Goal: Task Accomplishment & Management: Manage account settings

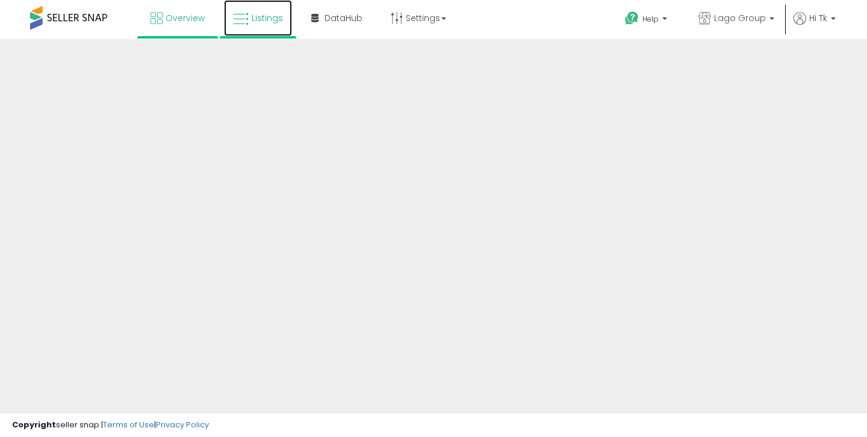
click at [272, 23] on link "Listings" at bounding box center [258, 18] width 68 height 36
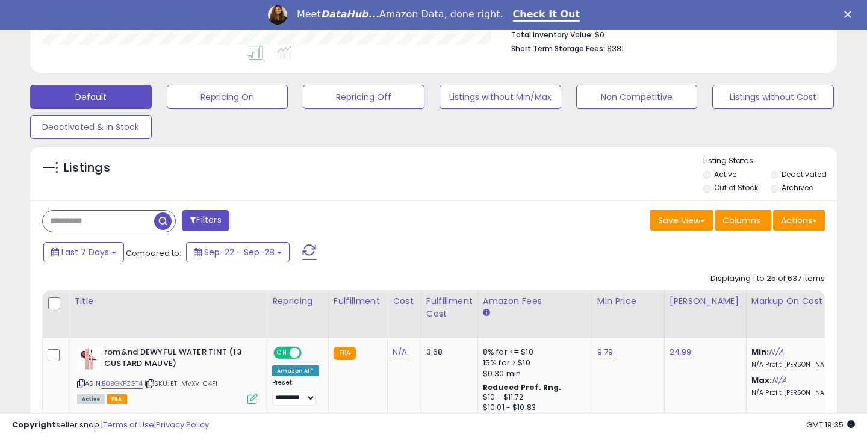
scroll to position [393, 0]
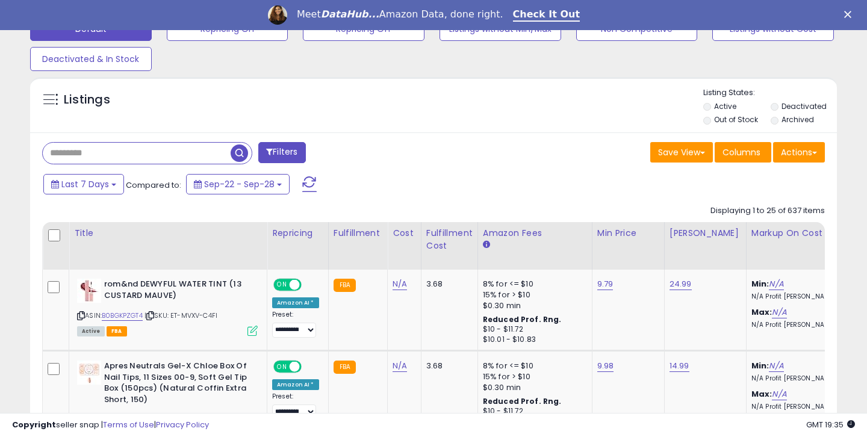
click at [79, 154] on input "text" at bounding box center [137, 153] width 188 height 21
type input "*"
click at [236, 156] on span "button" at bounding box center [239, 153] width 17 height 17
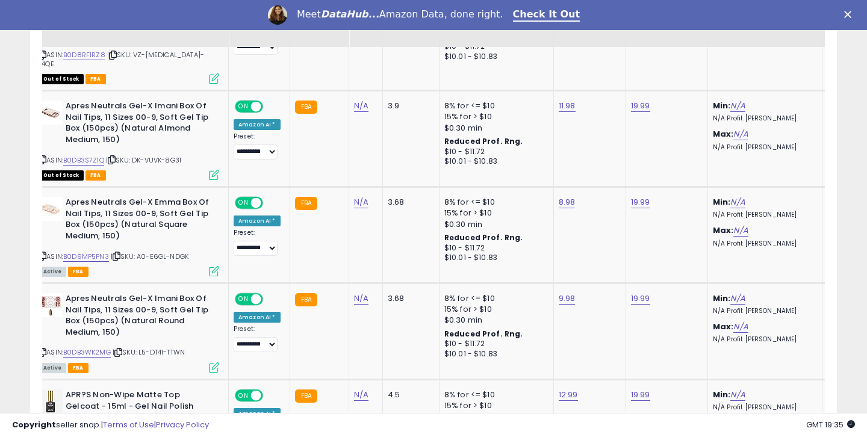
scroll to position [0, 43]
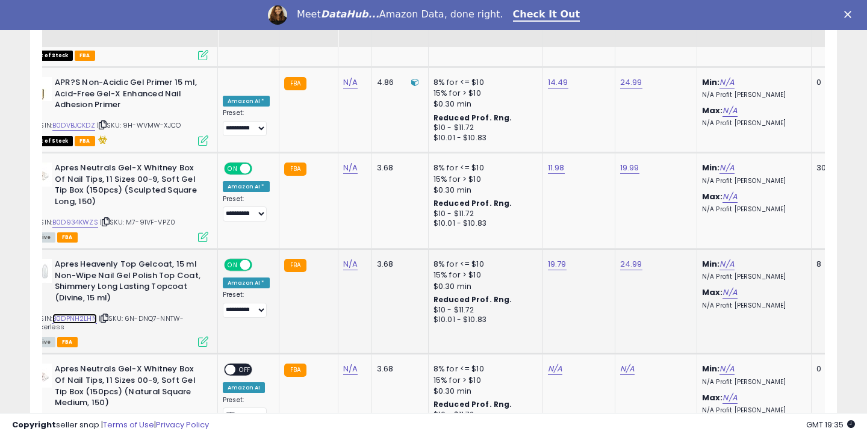
click at [87, 314] on link "B0DPNH2LHN" at bounding box center [74, 319] width 45 height 10
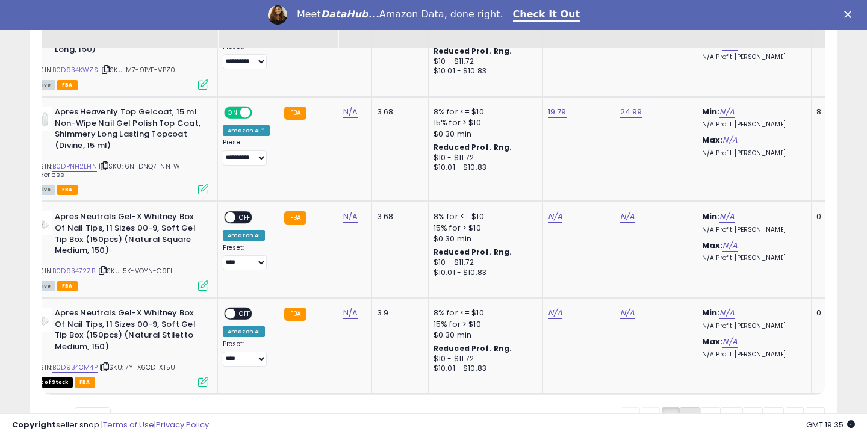
click at [684, 407] on link "2" at bounding box center [690, 417] width 20 height 20
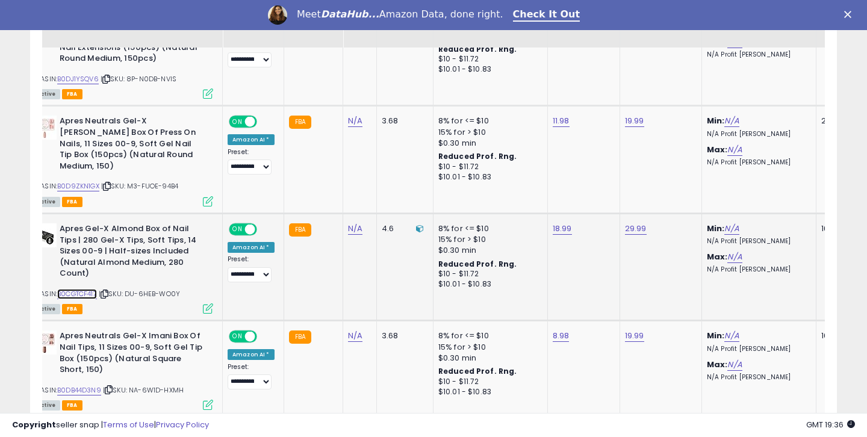
click at [93, 289] on link "B0CGTCF417" at bounding box center [77, 294] width 40 height 10
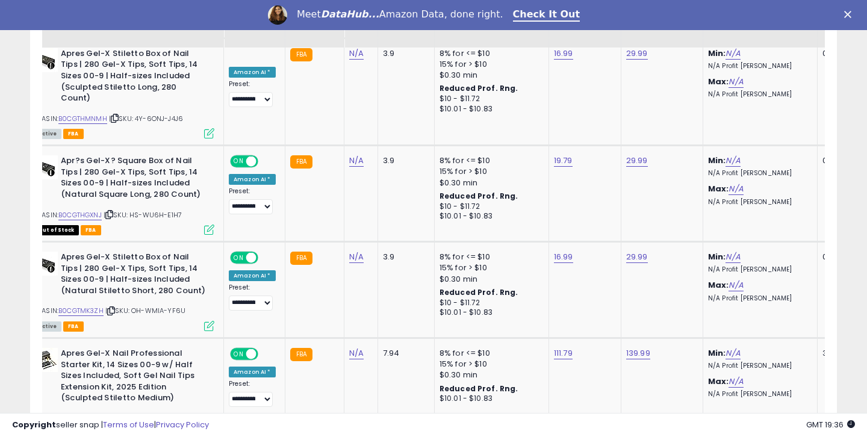
scroll to position [1646, 0]
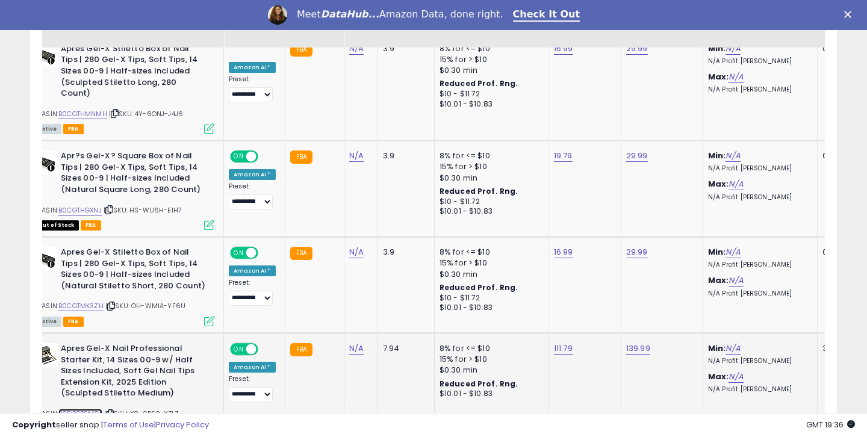
click at [99, 409] on link "B0DPGTSMGL" at bounding box center [80, 414] width 44 height 10
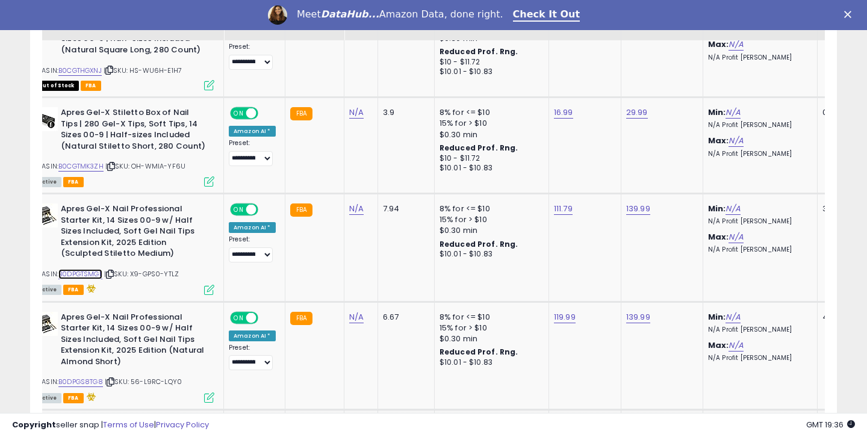
scroll to position [1789, 0]
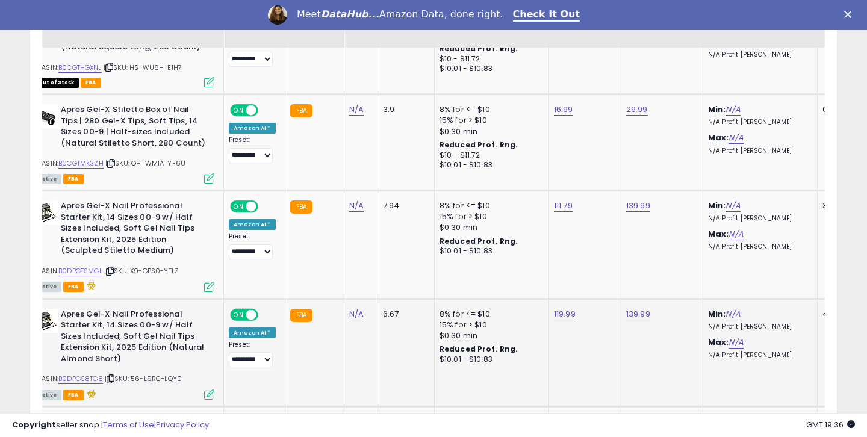
click at [93, 317] on div "ASIN: B0DPGS8TG8 | SKU: 56-L9RC-LQY0 Active FBA" at bounding box center [124, 354] width 181 height 90
click at [93, 374] on link "B0DPGS8TG8" at bounding box center [80, 379] width 45 height 10
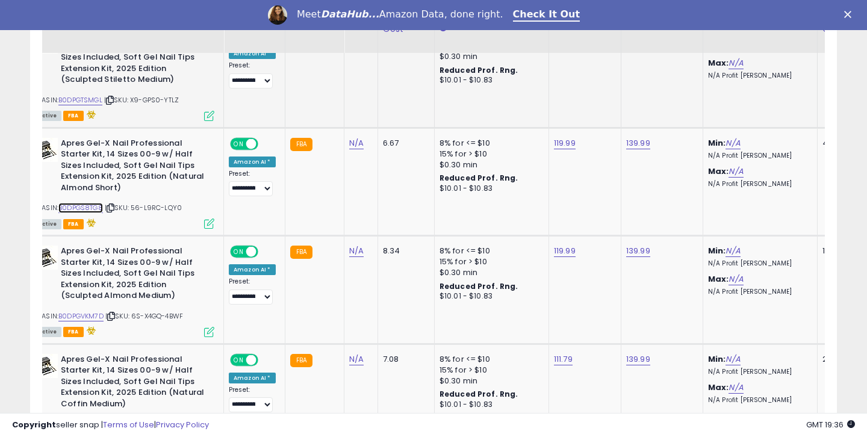
scroll to position [1967, 0]
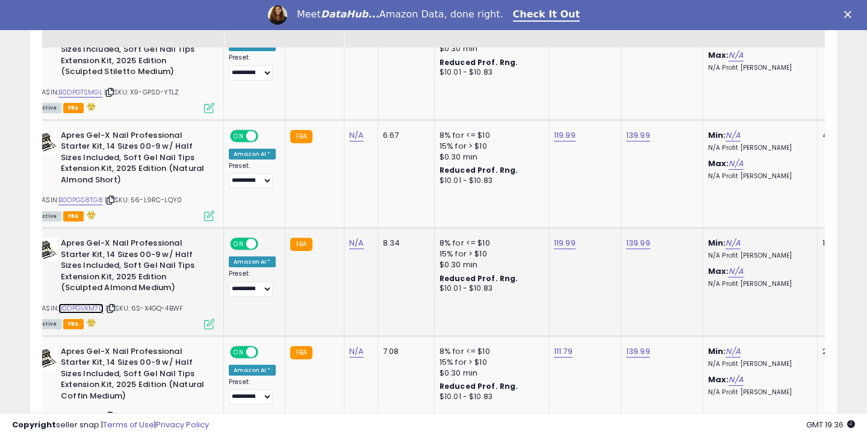
click at [93, 304] on link "B0DPGVKM7D" at bounding box center [80, 309] width 45 height 10
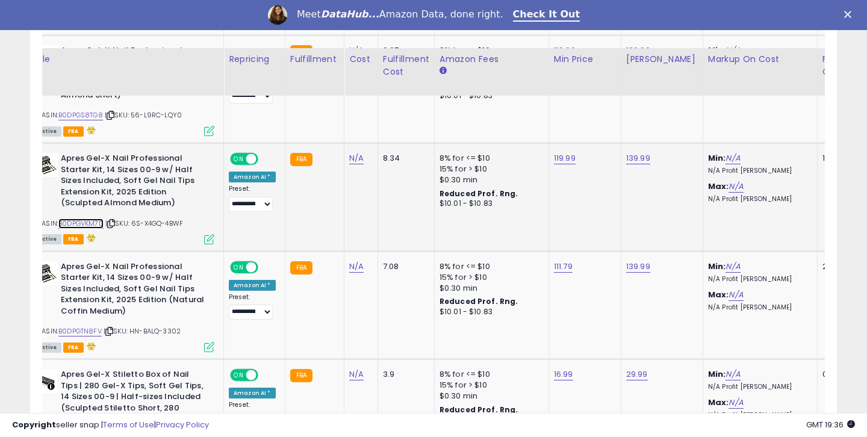
scroll to position [2101, 0]
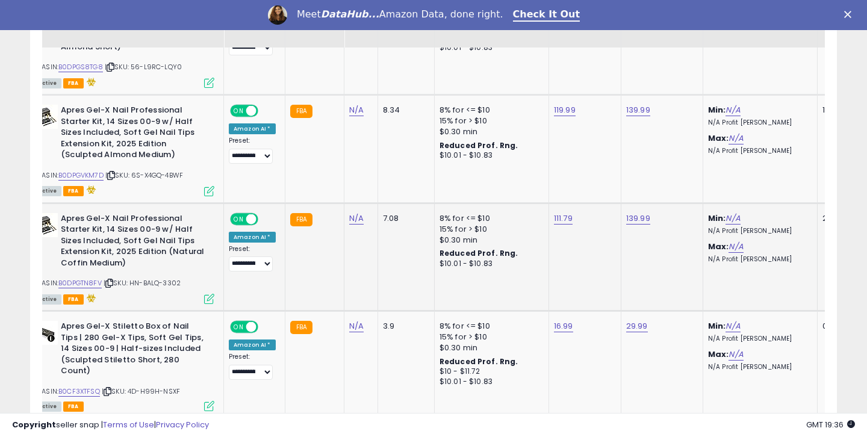
click at [84, 234] on div "ASIN: B0DPGTN8FV | SKU: HN-BALQ-3302 Active FBA" at bounding box center [124, 258] width 181 height 90
click at [99, 278] on link "B0DPGTN8FV" at bounding box center [79, 283] width 43 height 10
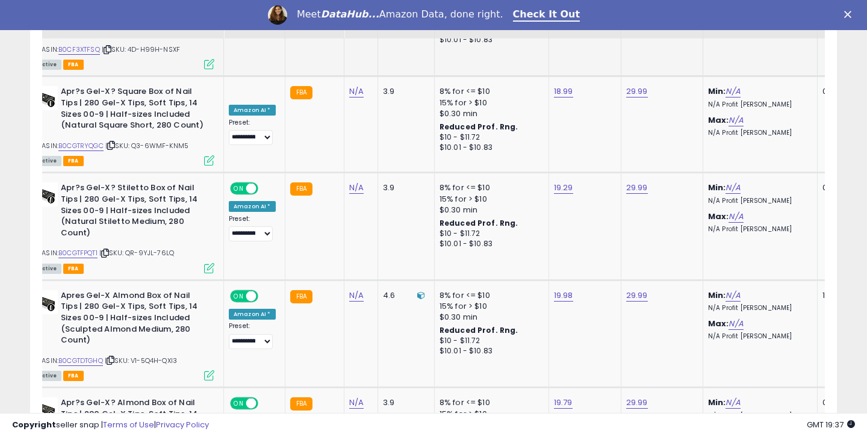
scroll to position [2447, 0]
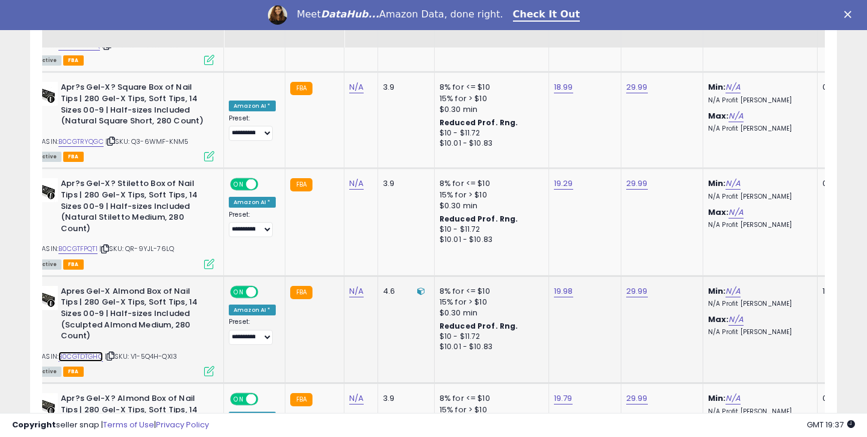
click at [95, 352] on link "B0CGTDTGHQ" at bounding box center [80, 357] width 45 height 10
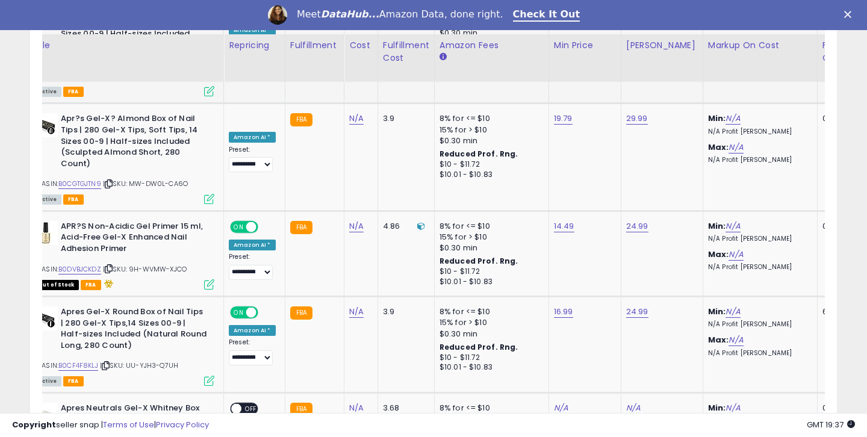
scroll to position [2761, 0]
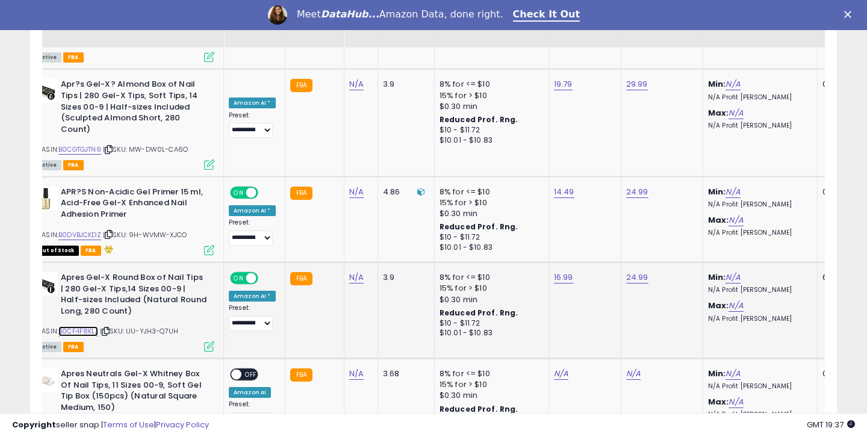
click at [95, 327] on link "B0CF4F8KLJ" at bounding box center [78, 332] width 40 height 10
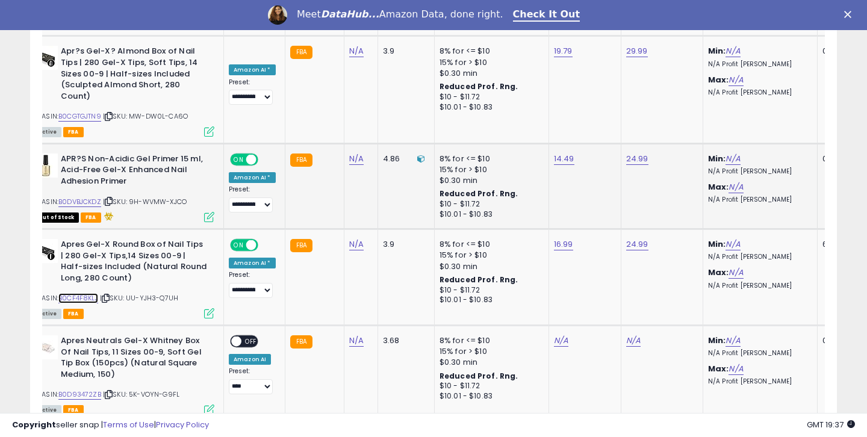
scroll to position [2821, 0]
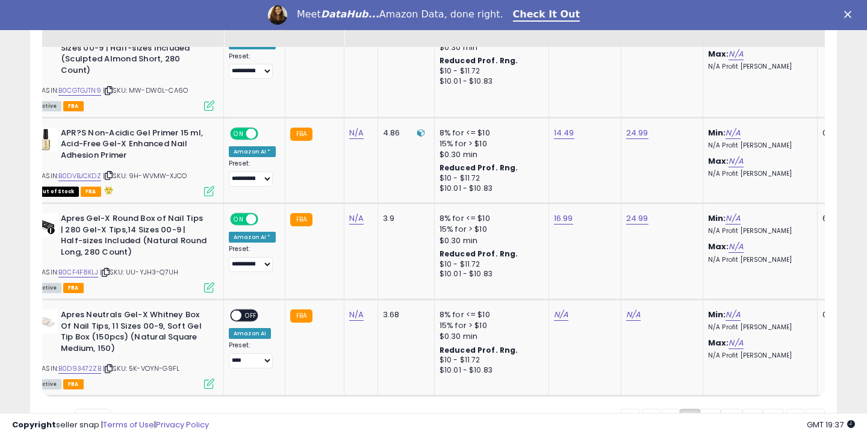
click at [708, 409] on link "3" at bounding box center [711, 419] width 20 height 20
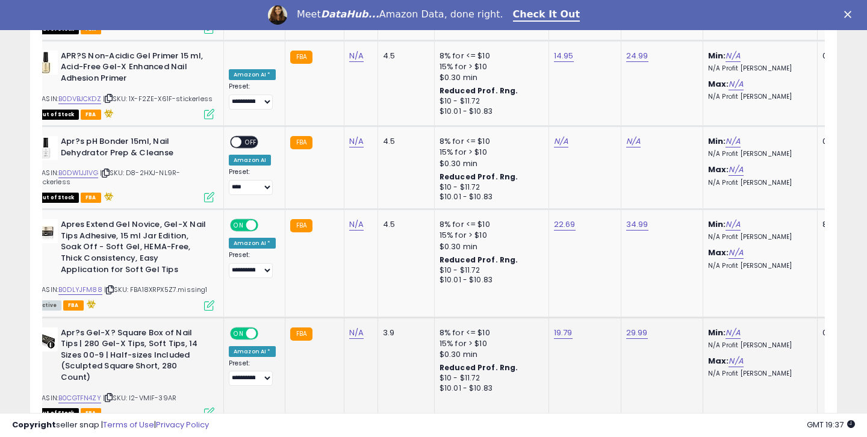
scroll to position [2097, 0]
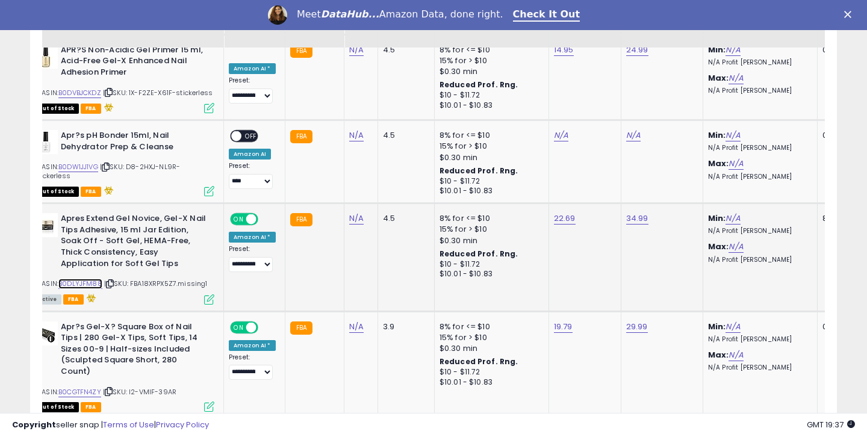
click at [81, 279] on link "B0DLYJFM88" at bounding box center [80, 284] width 44 height 10
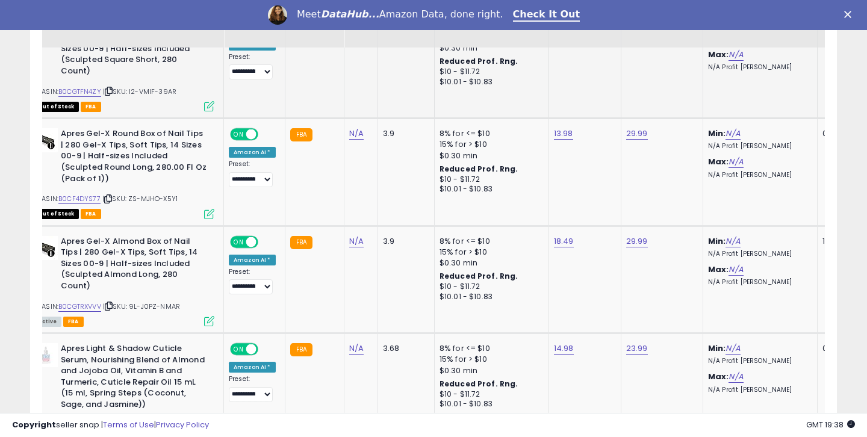
scroll to position [2403, 0]
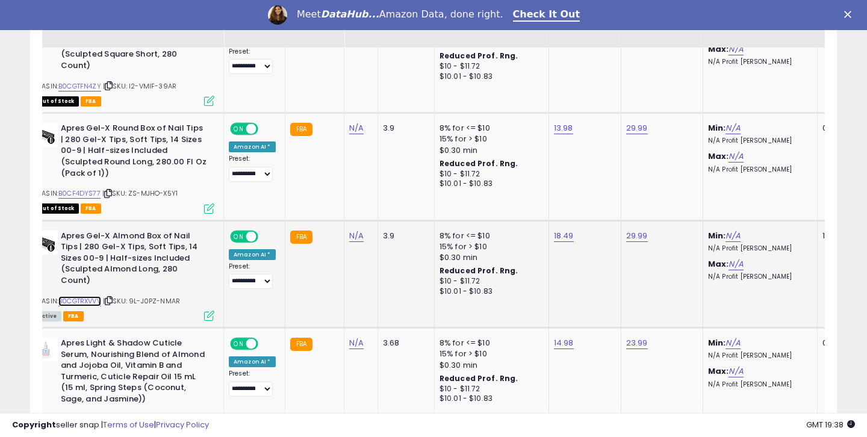
click at [95, 296] on link "B0CGTRXVVV" at bounding box center [79, 301] width 43 height 10
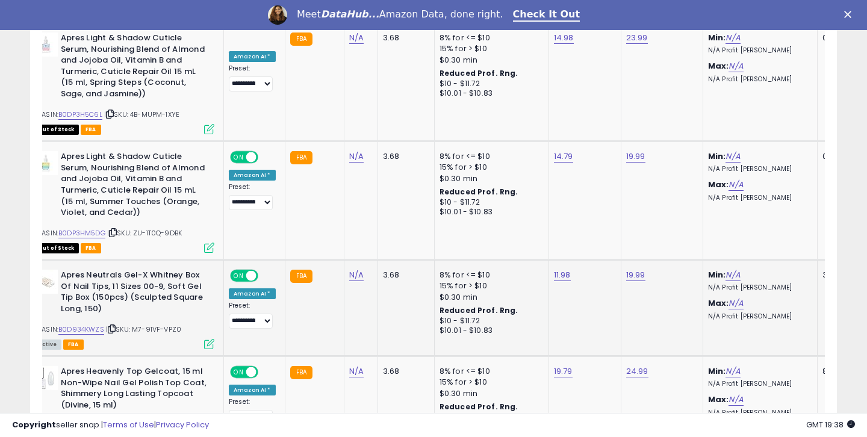
scroll to position [2774, 0]
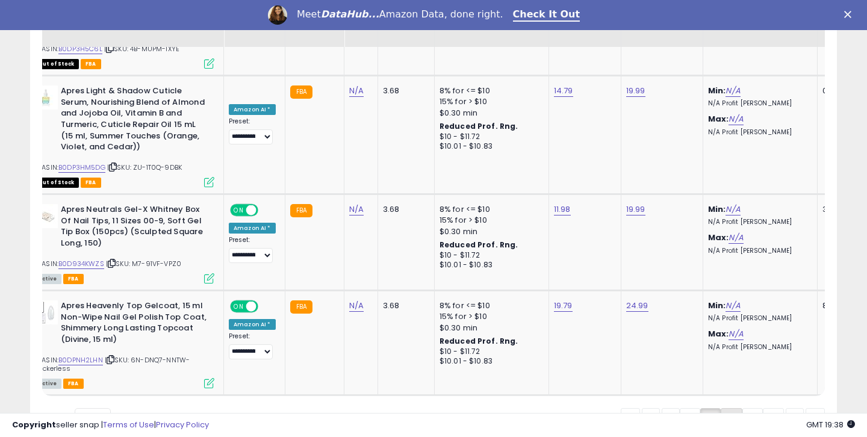
click at [726, 408] on link "4" at bounding box center [732, 418] width 22 height 20
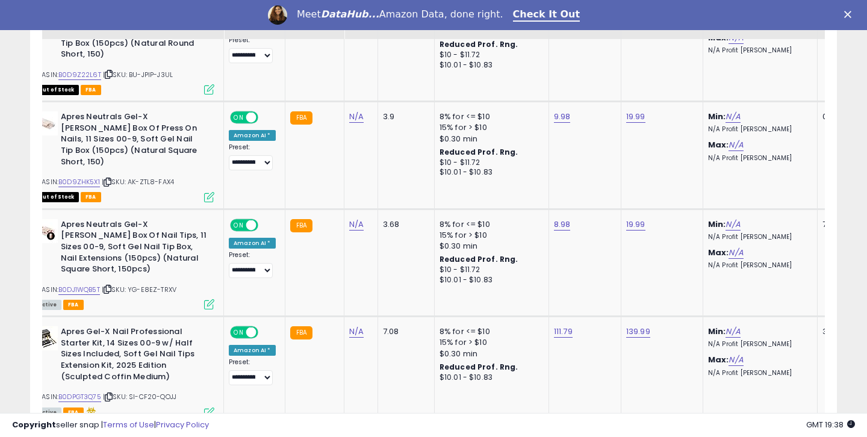
scroll to position [1767, 0]
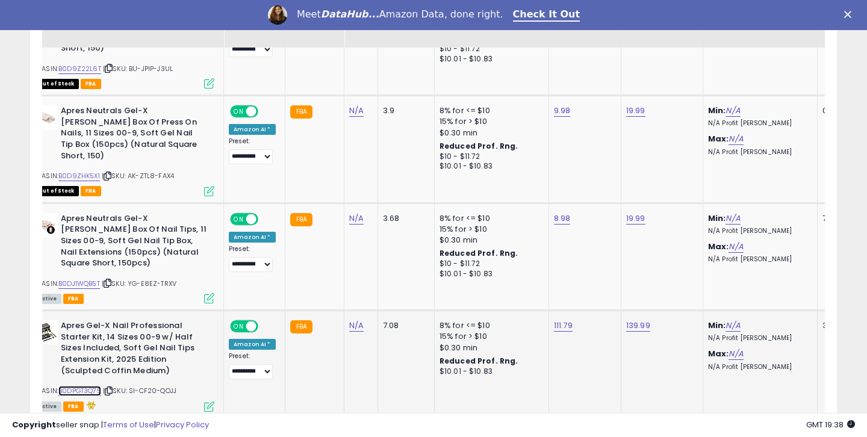
click at [86, 386] on link "B0DPGT3Q75" at bounding box center [79, 391] width 43 height 10
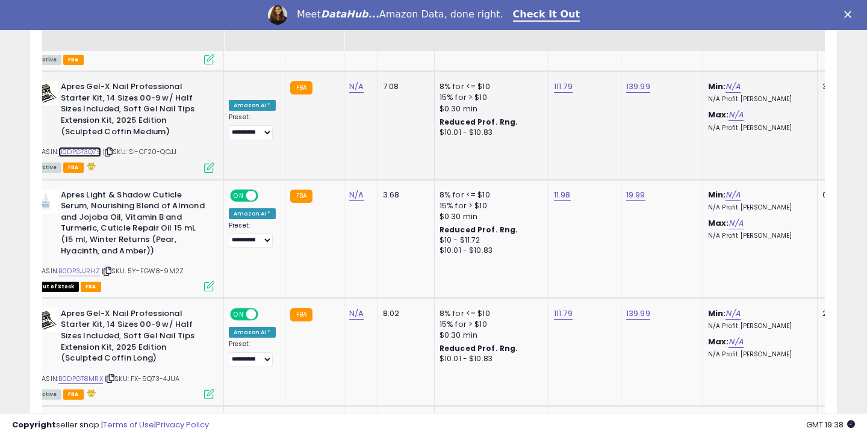
scroll to position [2010, 0]
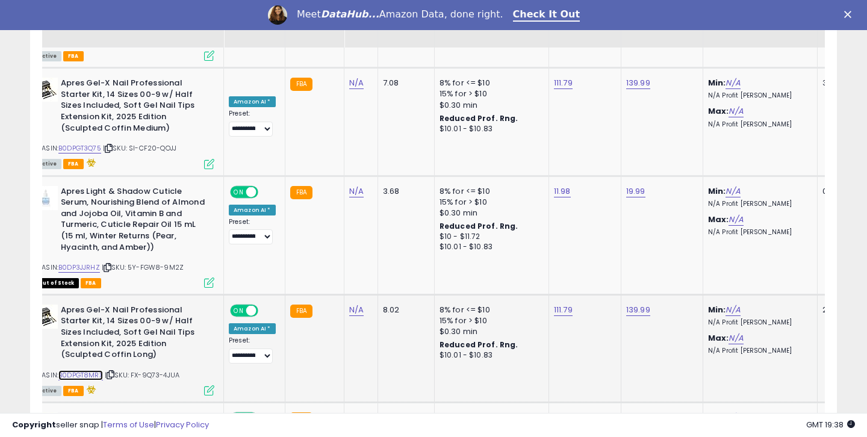
click at [100, 370] on link "B0DPGT8MRX" at bounding box center [80, 375] width 45 height 10
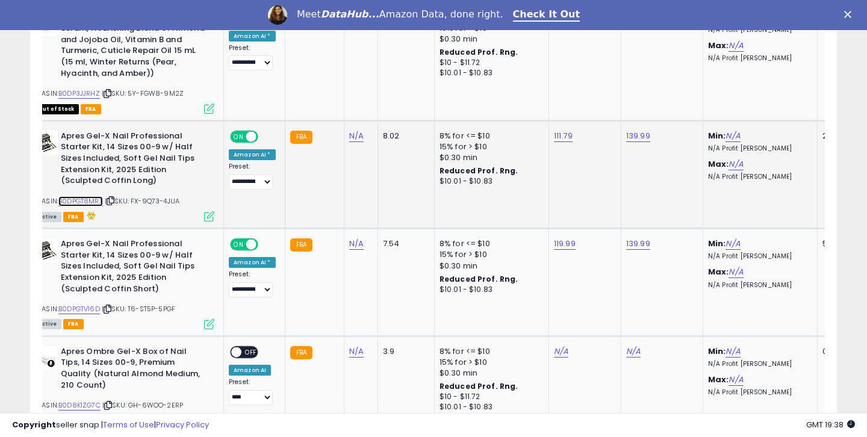
scroll to position [2213, 0]
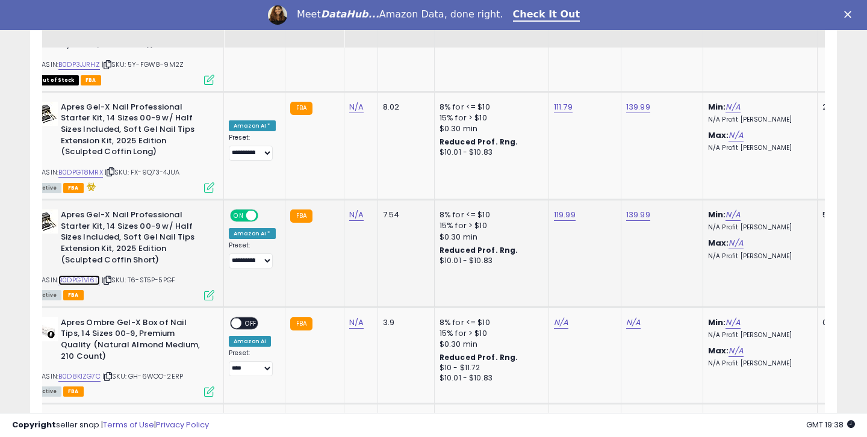
click at [95, 275] on link "B0DPGTV16D" at bounding box center [79, 280] width 42 height 10
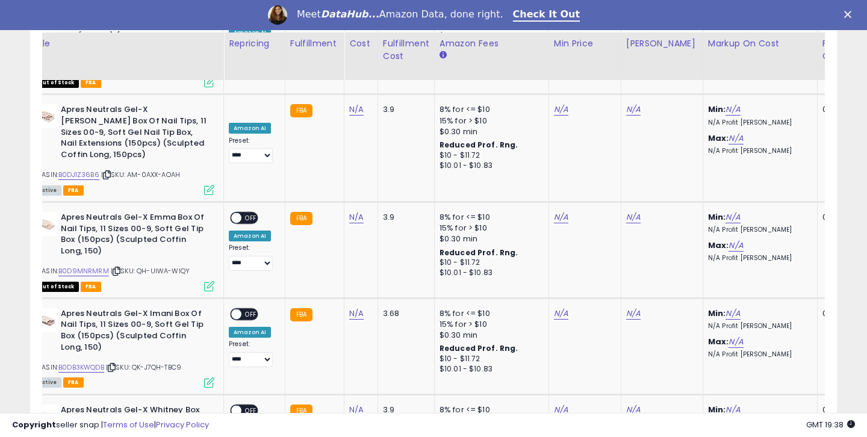
scroll to position [2797, 0]
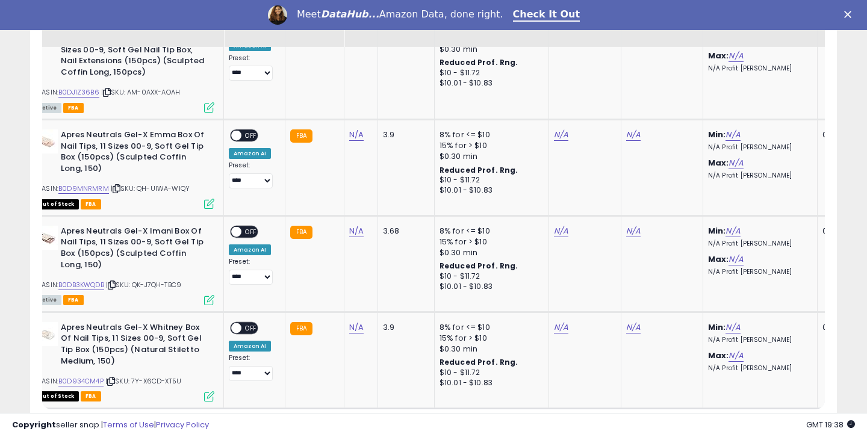
click at [748, 422] on link "5" at bounding box center [753, 432] width 20 height 20
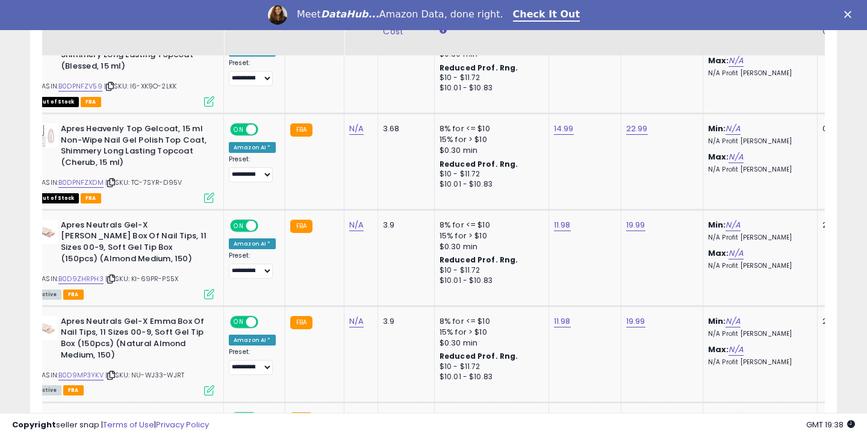
scroll to position [658, 0]
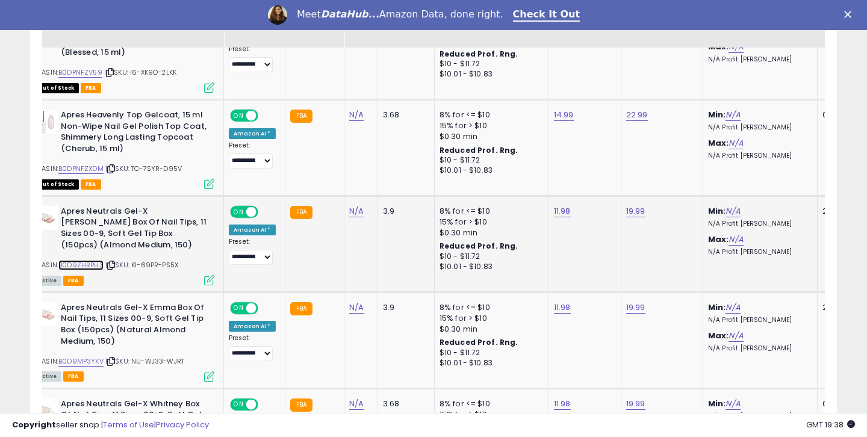
click at [98, 267] on link "B0D9ZHRPH3" at bounding box center [80, 265] width 45 height 10
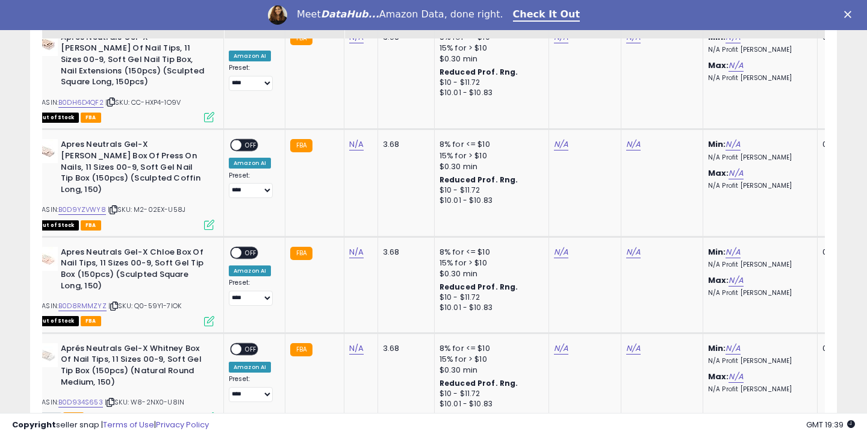
scroll to position [2741, 0]
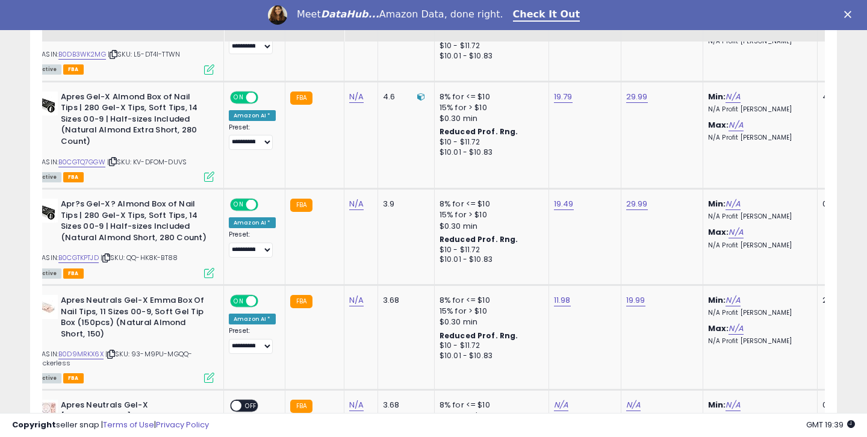
scroll to position [1632, 0]
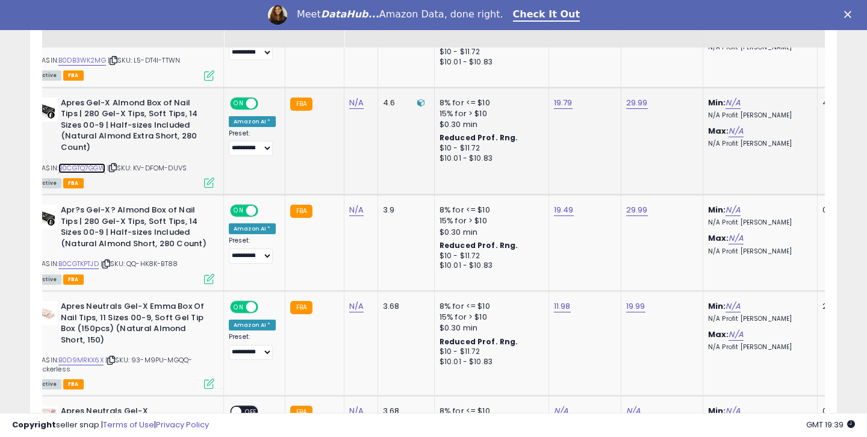
click at [90, 163] on link "B0CGTQ7GGW" at bounding box center [81, 168] width 47 height 10
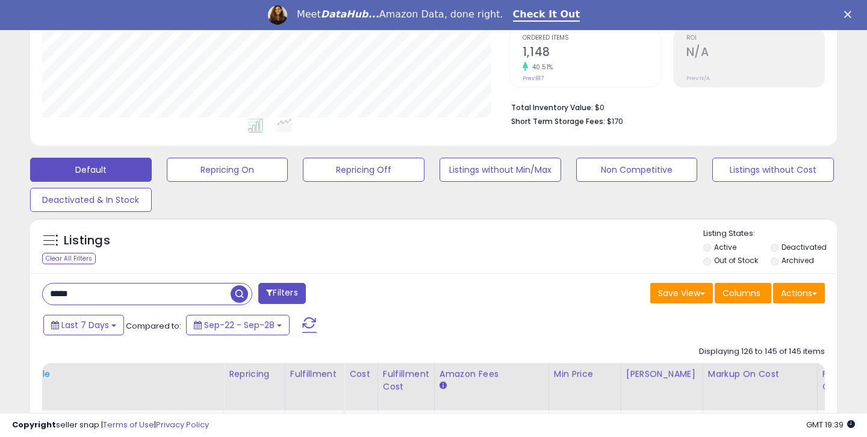
scroll to position [263, 0]
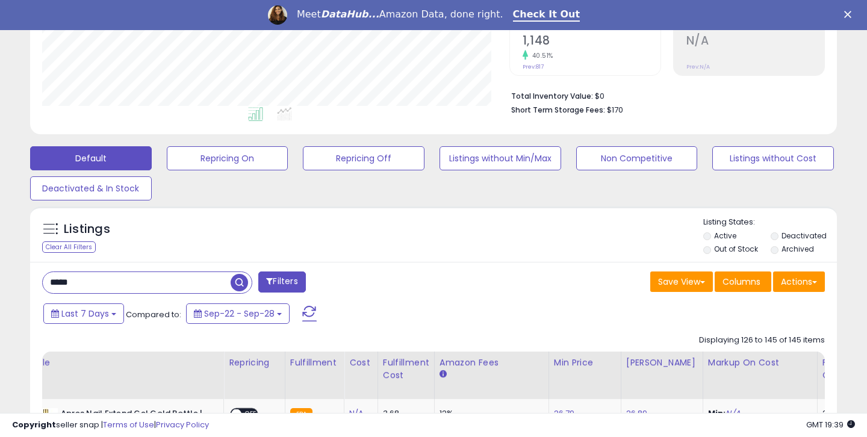
click at [131, 287] on input "*****" at bounding box center [137, 282] width 188 height 21
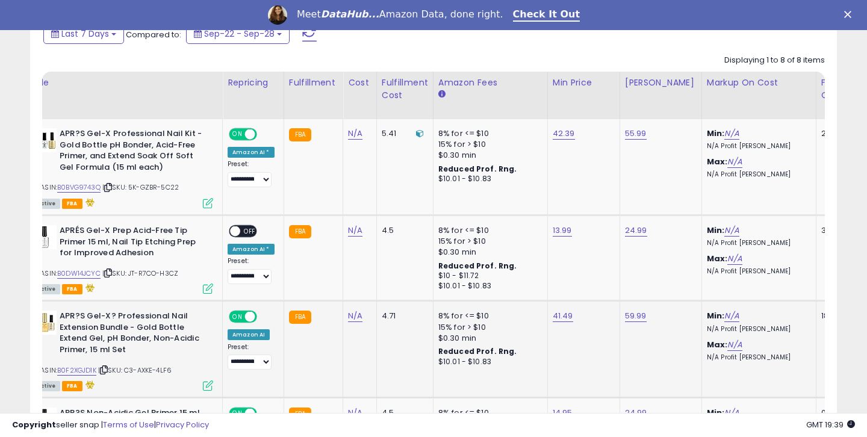
scroll to position [540, 0]
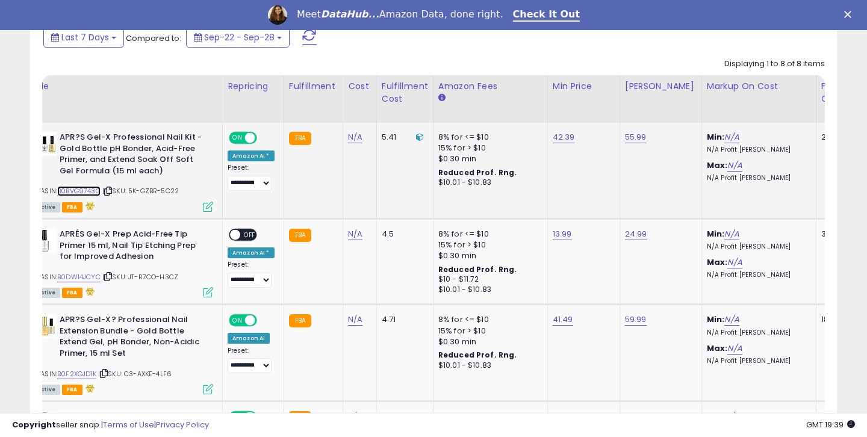
click at [94, 192] on link "B0BVG9743Q" at bounding box center [78, 191] width 43 height 10
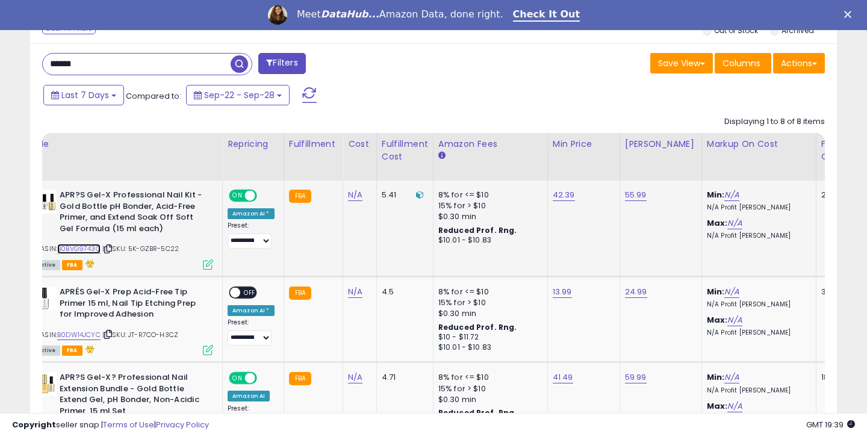
scroll to position [350, 0]
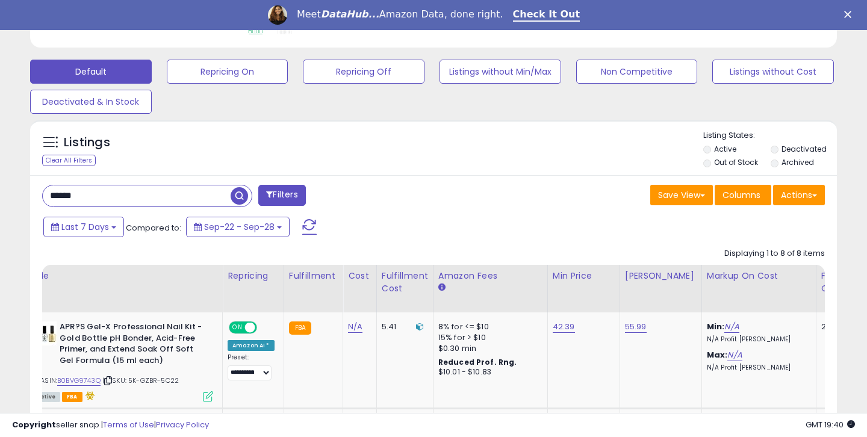
click at [112, 199] on input "******" at bounding box center [137, 196] width 188 height 21
type input "***"
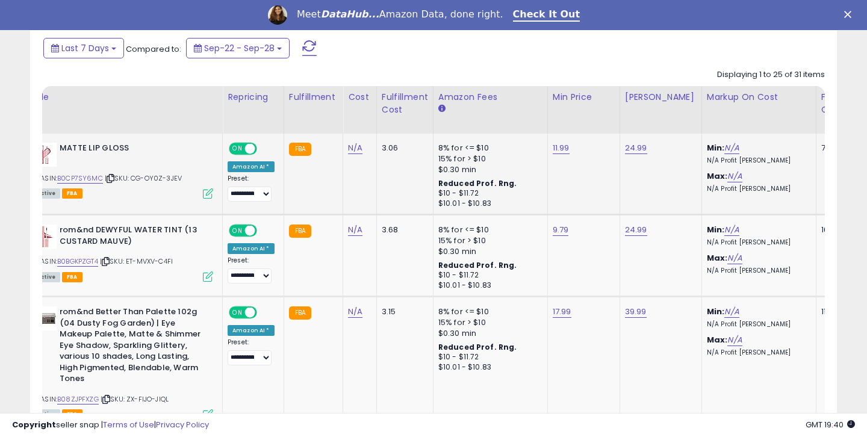
scroll to position [247, 467]
click at [96, 177] on link "B0CP7SY6MC" at bounding box center [80, 178] width 46 height 10
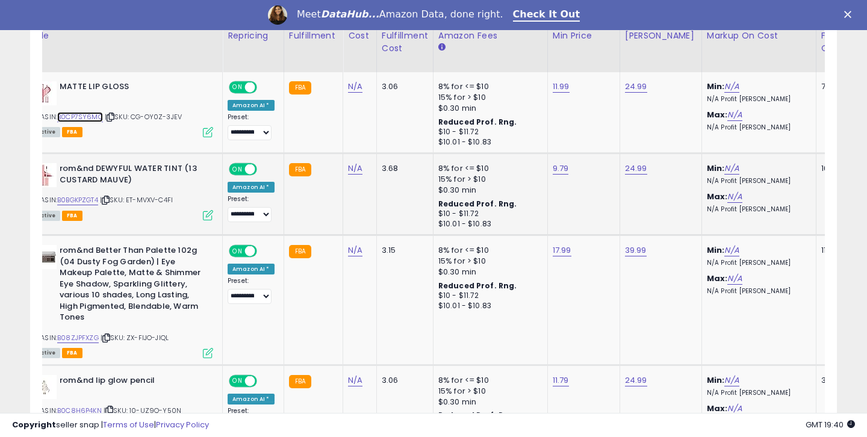
scroll to position [599, 0]
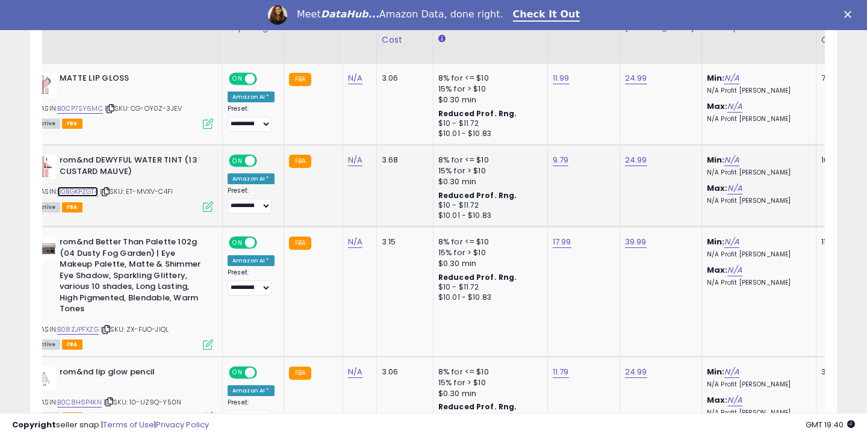
click at [87, 190] on link "B0BGKPZGT4" at bounding box center [77, 192] width 41 height 10
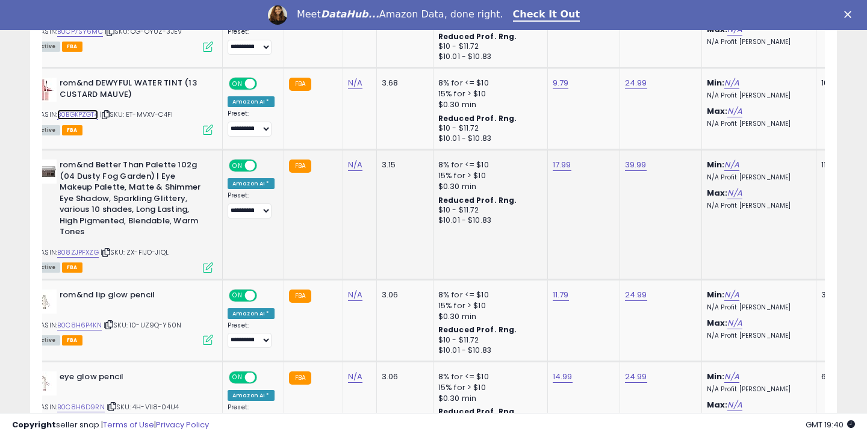
scroll to position [696, 0]
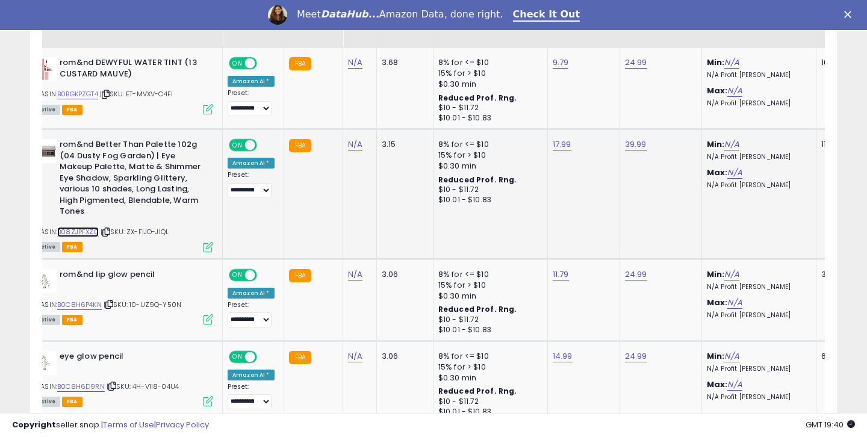
click at [76, 231] on link "B08ZJPFXZG" at bounding box center [78, 232] width 42 height 10
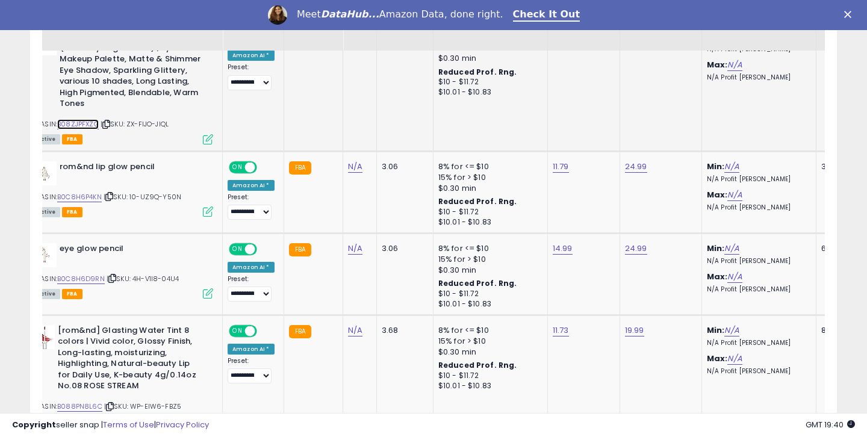
scroll to position [807, 0]
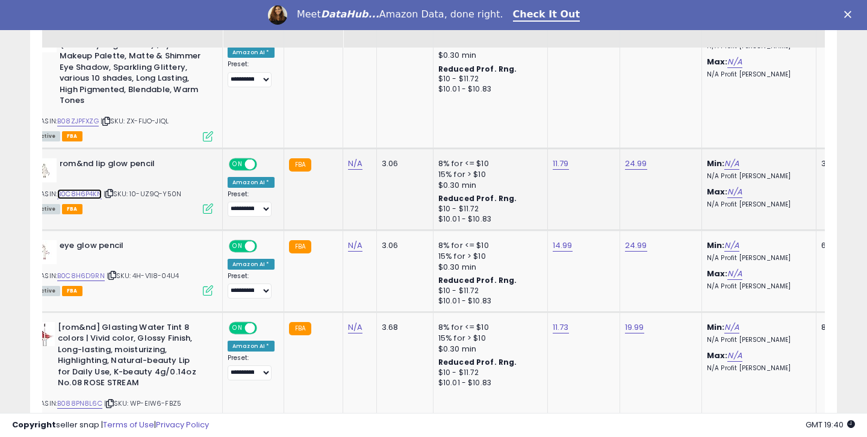
click at [90, 189] on link "B0C8H6P4KN" at bounding box center [79, 194] width 45 height 10
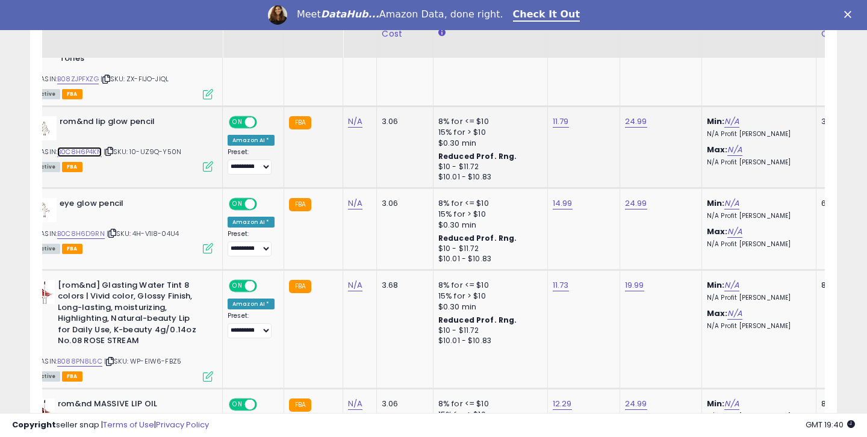
scroll to position [860, 0]
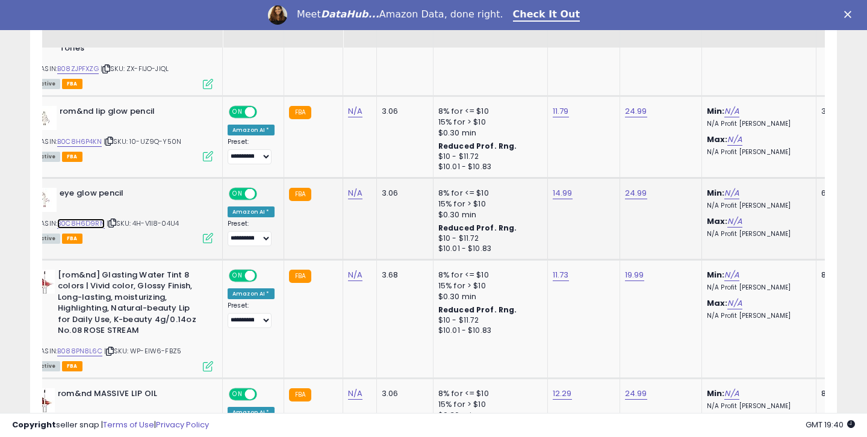
click at [85, 222] on link "B0C8H6D9RN" at bounding box center [81, 224] width 48 height 10
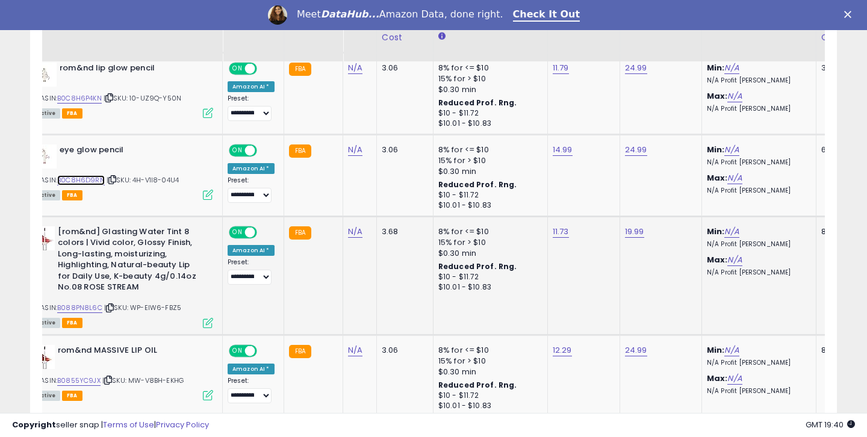
scroll to position [920, 0]
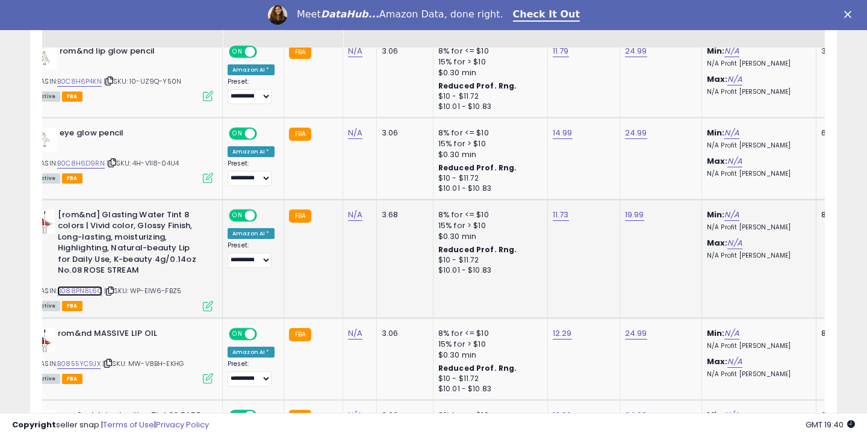
click at [81, 293] on link "B088PN8L6C" at bounding box center [79, 291] width 45 height 10
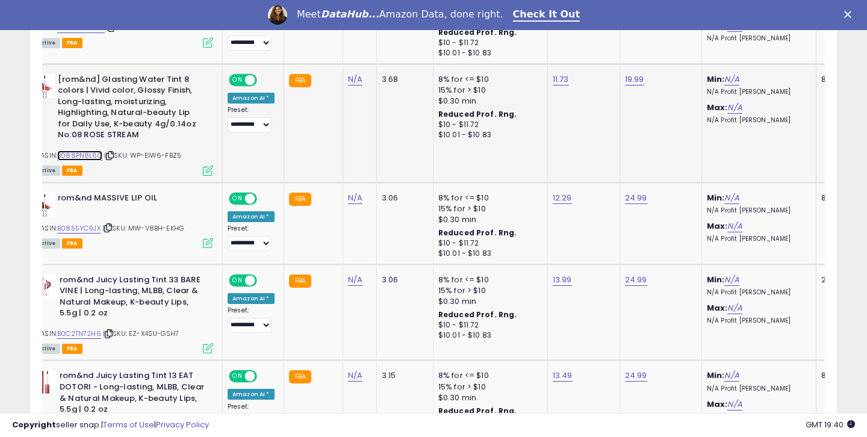
scroll to position [1058, 0]
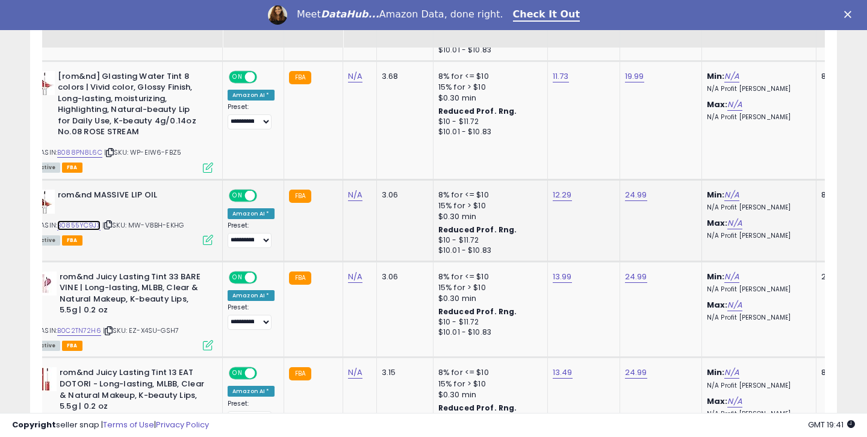
click at [93, 226] on link "B0855YC9JX" at bounding box center [78, 225] width 43 height 10
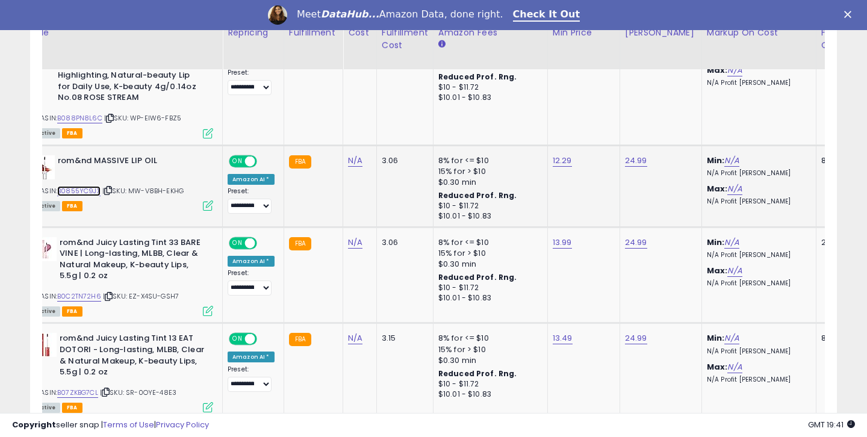
scroll to position [1135, 0]
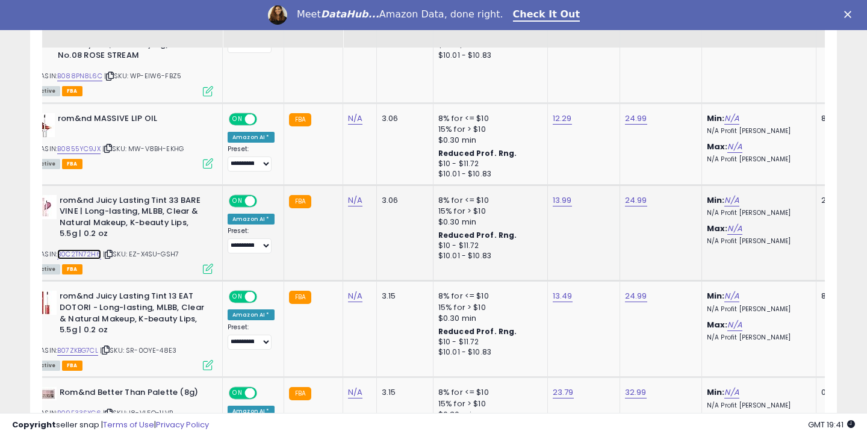
click at [75, 257] on link "B0C2TN72H6" at bounding box center [79, 254] width 44 height 10
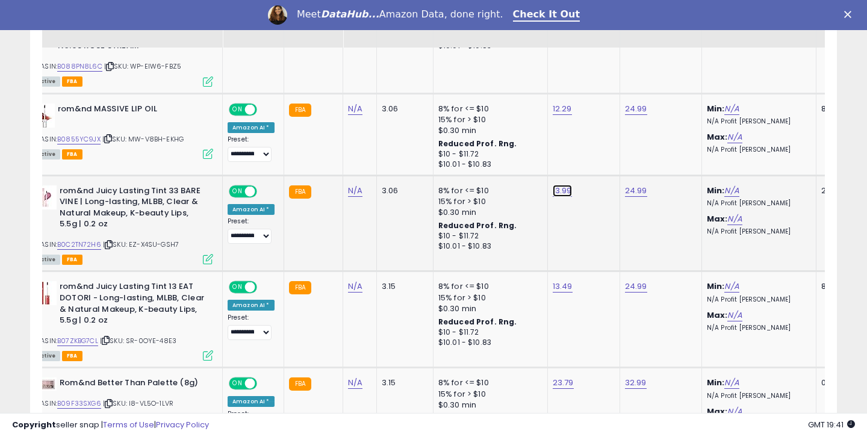
click at [554, 193] on link "13.99" at bounding box center [562, 191] width 19 height 12
click at [499, 166] on input "*****" at bounding box center [527, 162] width 107 height 20
type input "*****"
click button "submit" at bounding box center [596, 161] width 20 height 18
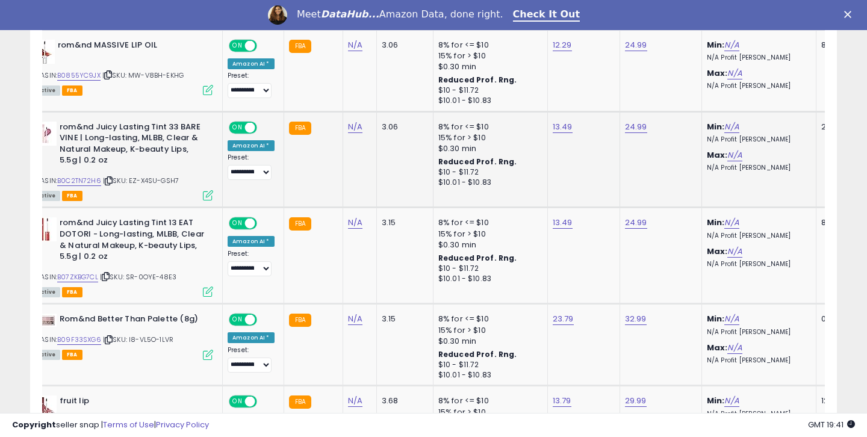
scroll to position [1228, 0]
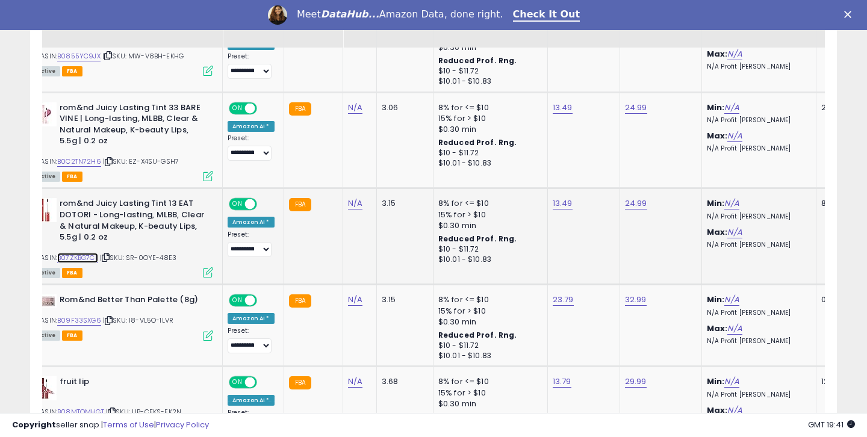
click at [72, 258] on link "B07ZKBG7CL" at bounding box center [77, 258] width 41 height 10
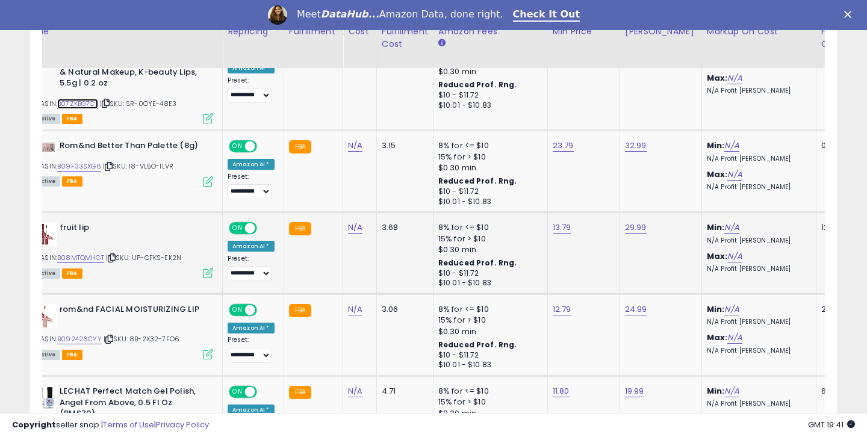
scroll to position [1411, 0]
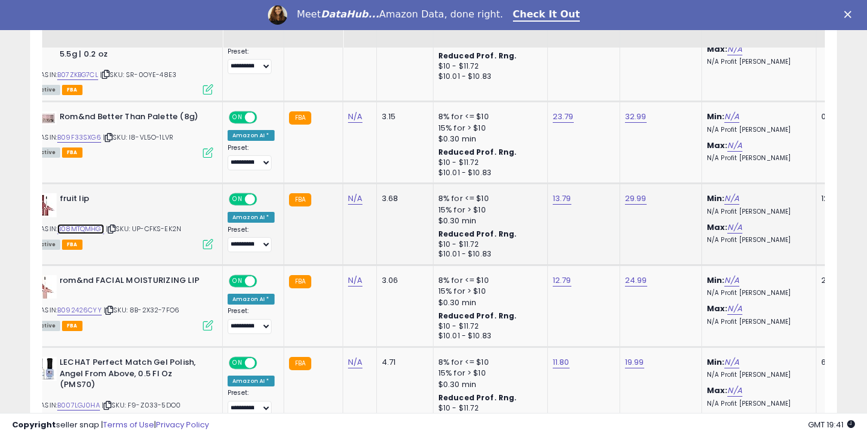
click at [95, 228] on link "B08MTQMHGT" at bounding box center [80, 229] width 47 height 10
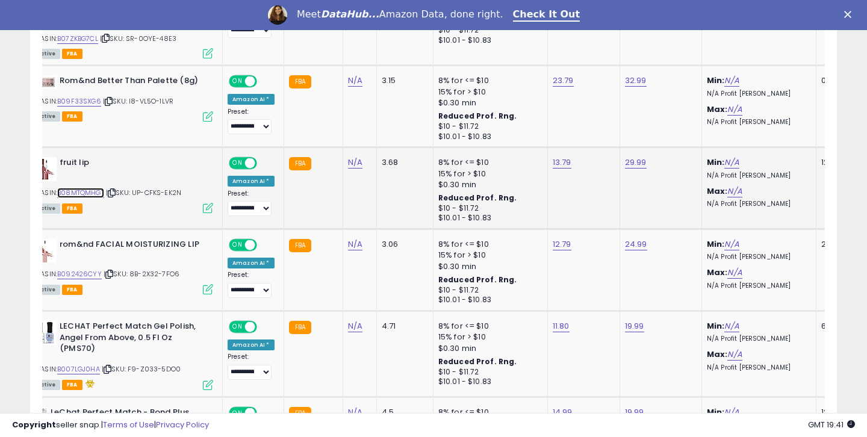
scroll to position [1461, 0]
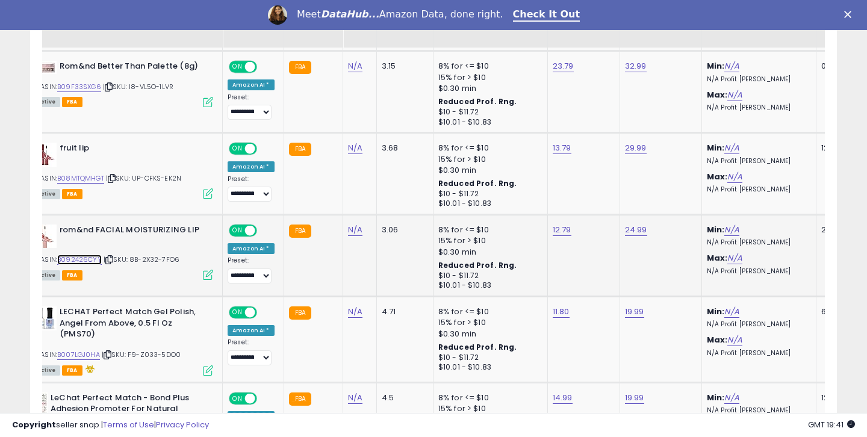
click at [92, 261] on link "B092426CYY" at bounding box center [79, 260] width 45 height 10
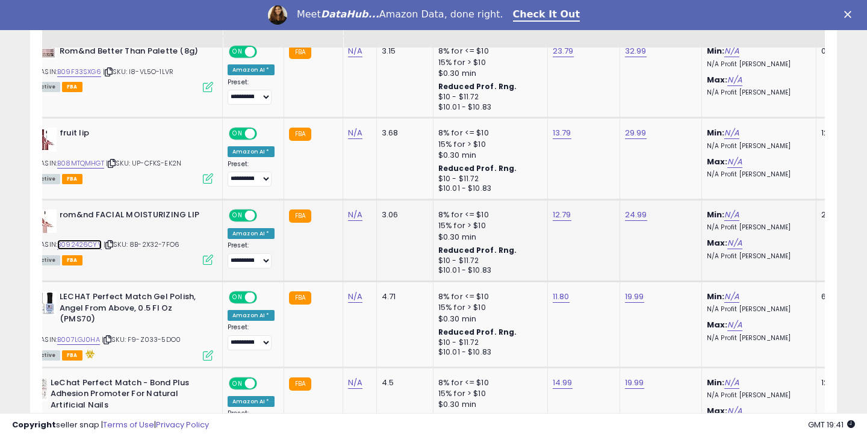
click at [95, 242] on link "B092426CYY" at bounding box center [79, 245] width 45 height 10
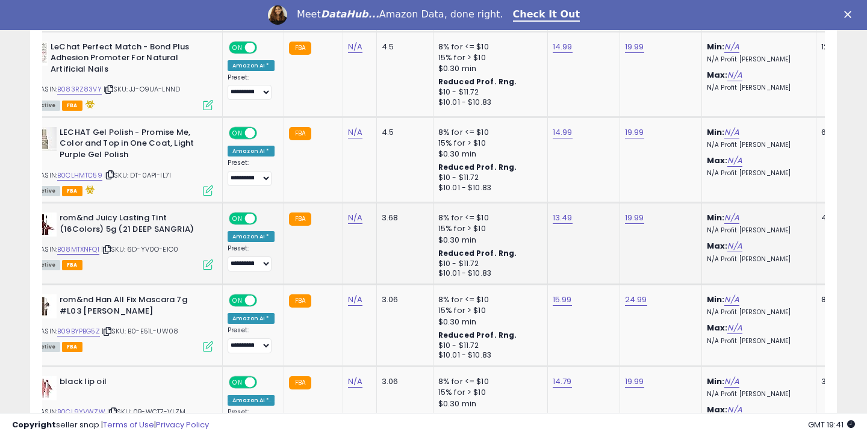
scroll to position [1841, 0]
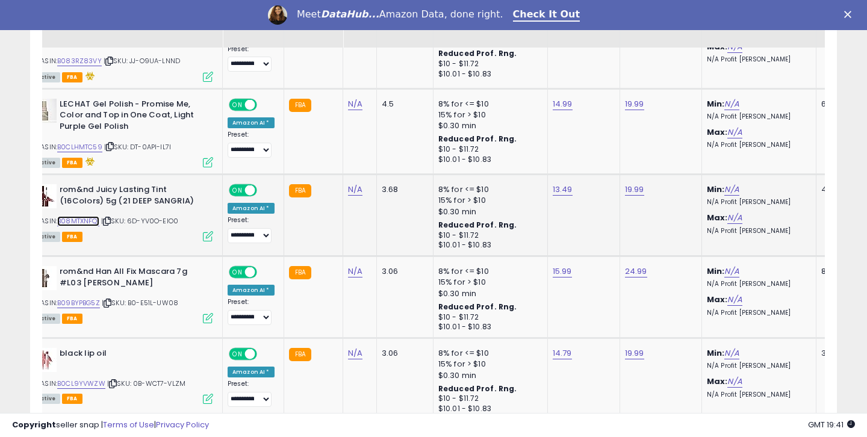
click at [72, 219] on link "B08MTXNFQ1" at bounding box center [78, 221] width 42 height 10
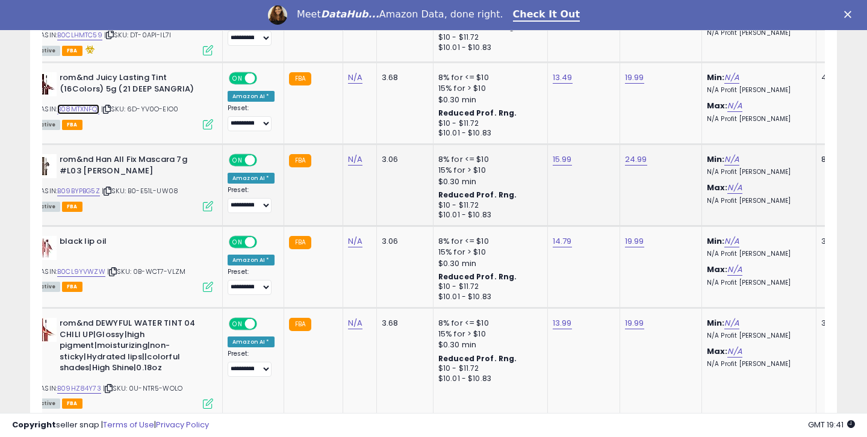
scroll to position [1969, 0]
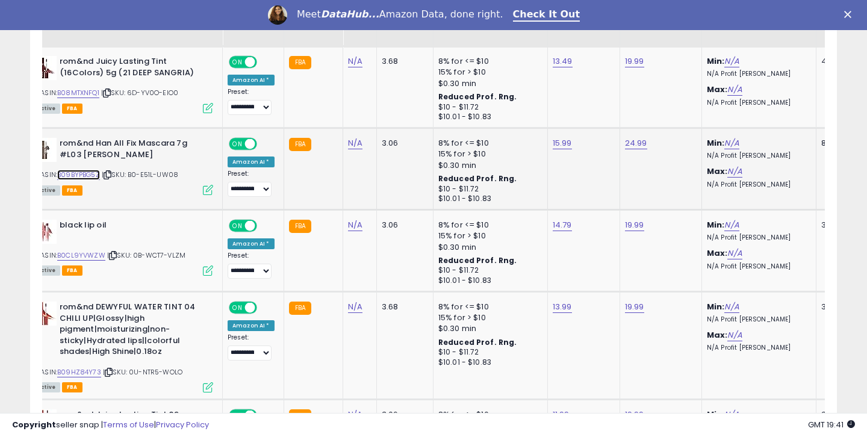
click at [90, 174] on link "B09BYPBG5Z" at bounding box center [78, 175] width 43 height 10
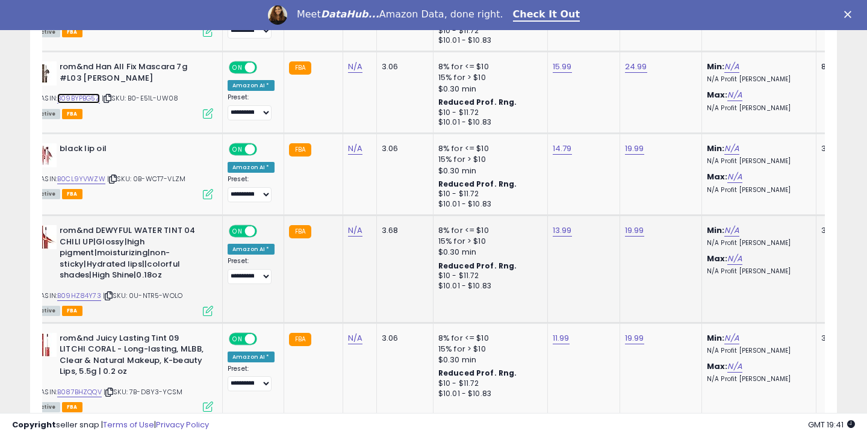
scroll to position [2052, 0]
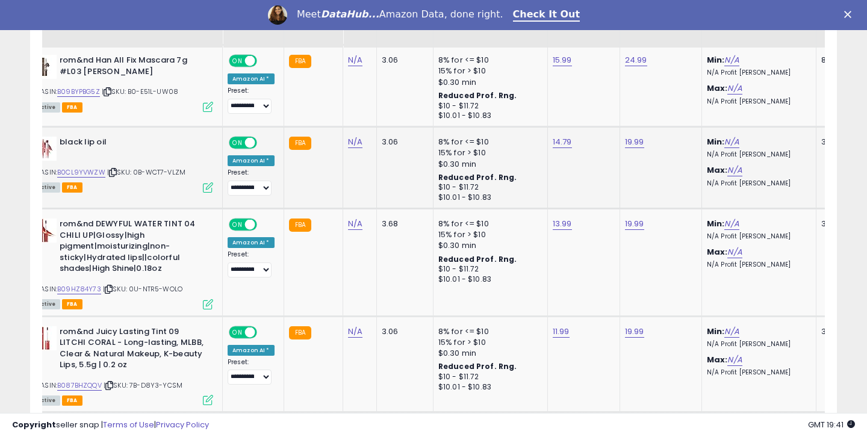
click at [98, 178] on div "ASIN: B0CL9YVWZW | SKU: 0B-WCT7-VLZM Active FBA" at bounding box center [123, 164] width 181 height 55
click at [96, 170] on link "B0CL9YVWZW" at bounding box center [81, 172] width 48 height 10
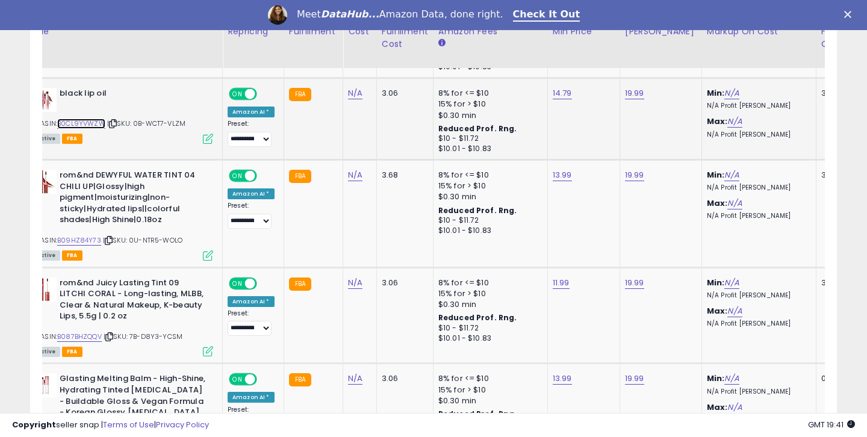
scroll to position [2125, 0]
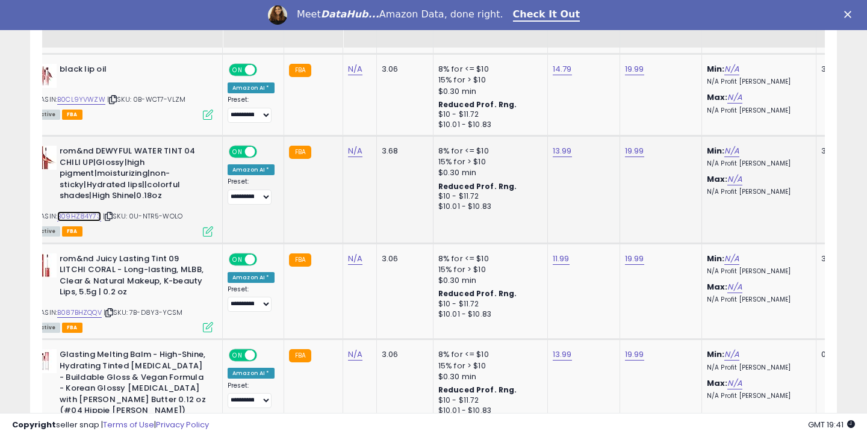
click at [82, 214] on link "B09HZ84Y73" at bounding box center [79, 216] width 44 height 10
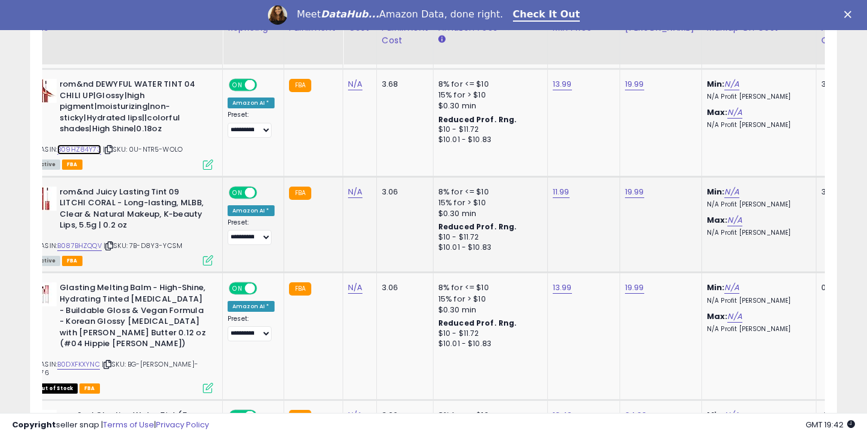
scroll to position [2209, 0]
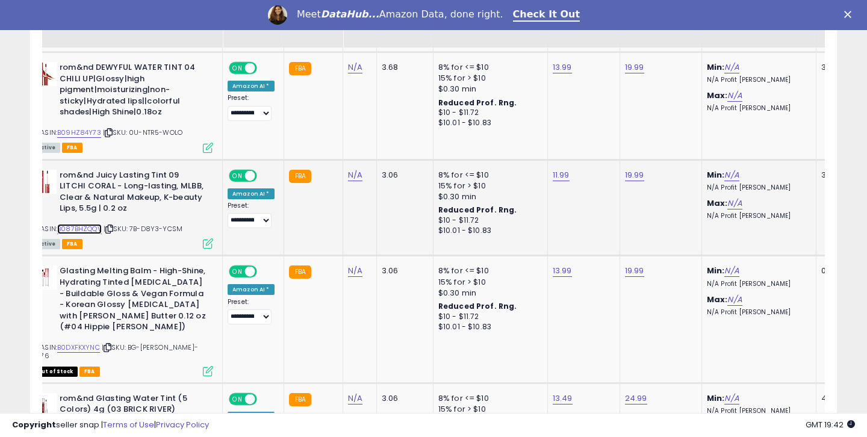
click at [77, 231] on link "B087BHZQQV" at bounding box center [79, 229] width 45 height 10
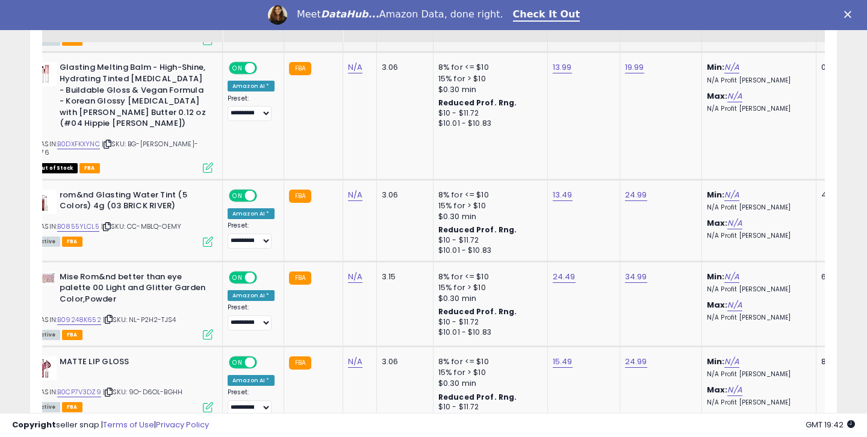
scroll to position [2437, 0]
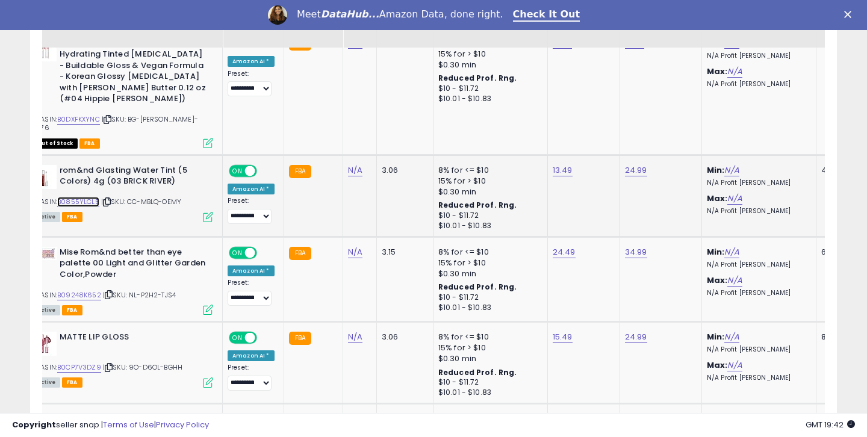
click at [90, 197] on link "B0855YLCL5" at bounding box center [78, 202] width 42 height 10
click at [558, 164] on link "13.49" at bounding box center [563, 170] width 20 height 12
click at [499, 122] on input "*****" at bounding box center [527, 123] width 107 height 20
type input "*****"
click button "submit" at bounding box center [596, 122] width 20 height 18
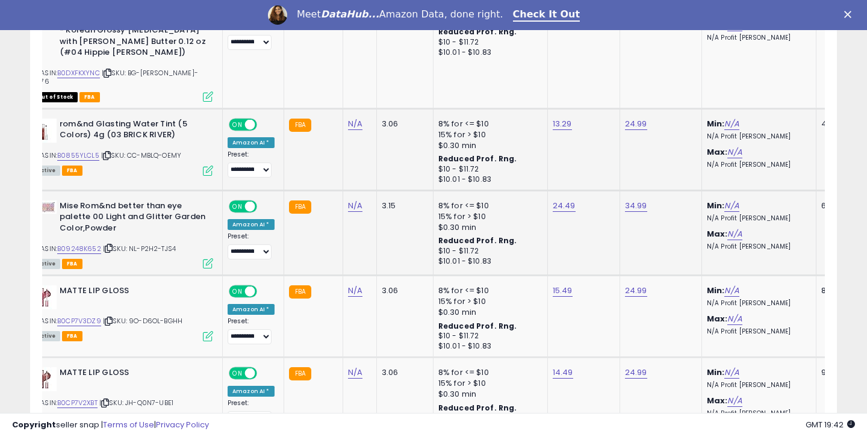
scroll to position [2493, 0]
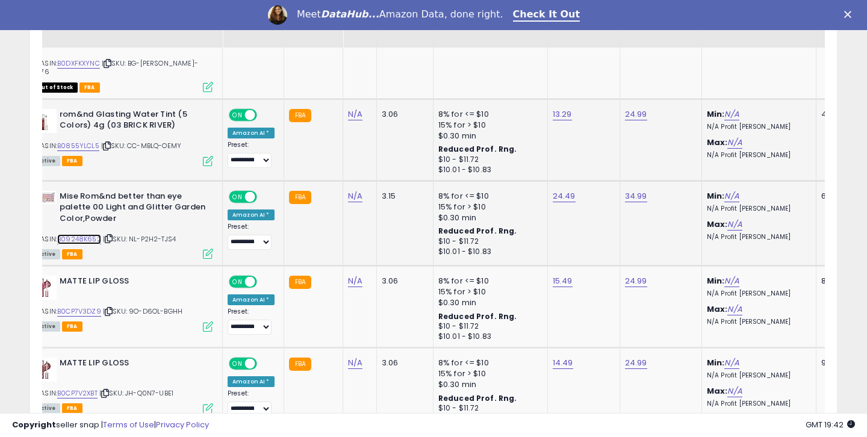
click at [91, 234] on link "B09248K652" at bounding box center [79, 239] width 44 height 10
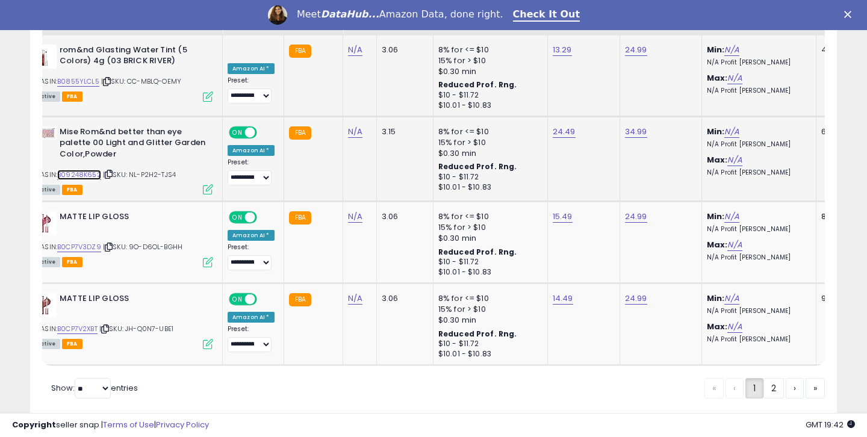
scroll to position [2574, 0]
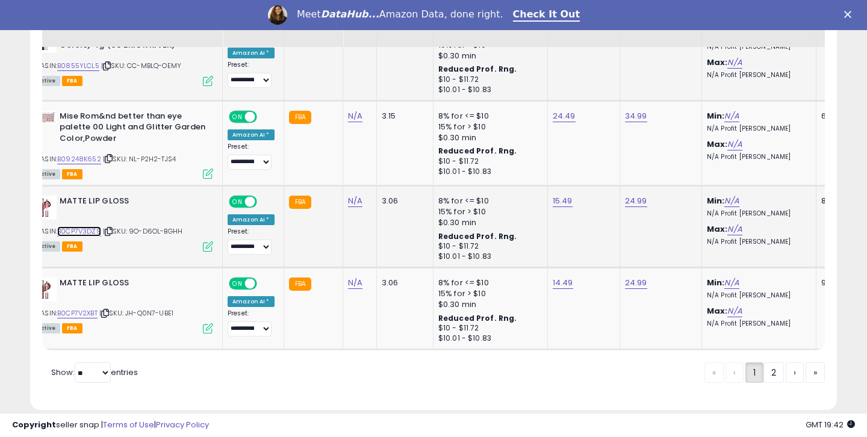
click at [80, 227] on link "B0CP7V3DZ9" at bounding box center [79, 232] width 44 height 10
click at [84, 308] on link "B0CP7V2XBT" at bounding box center [77, 313] width 40 height 10
click at [770, 363] on link "2" at bounding box center [774, 373] width 20 height 20
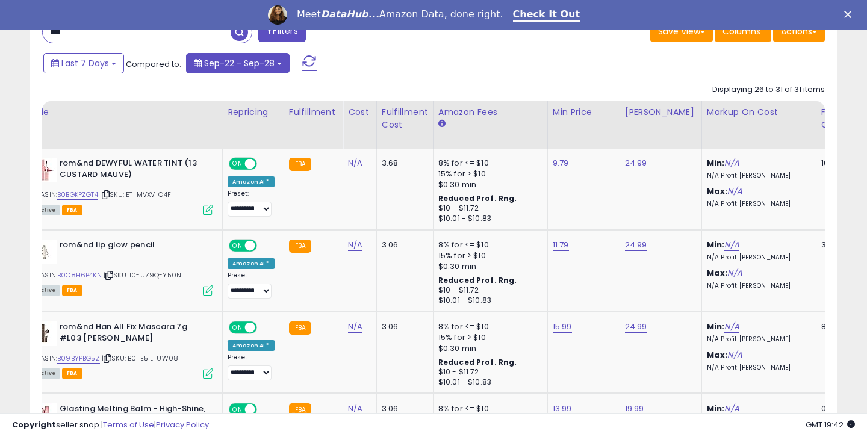
scroll to position [534, 0]
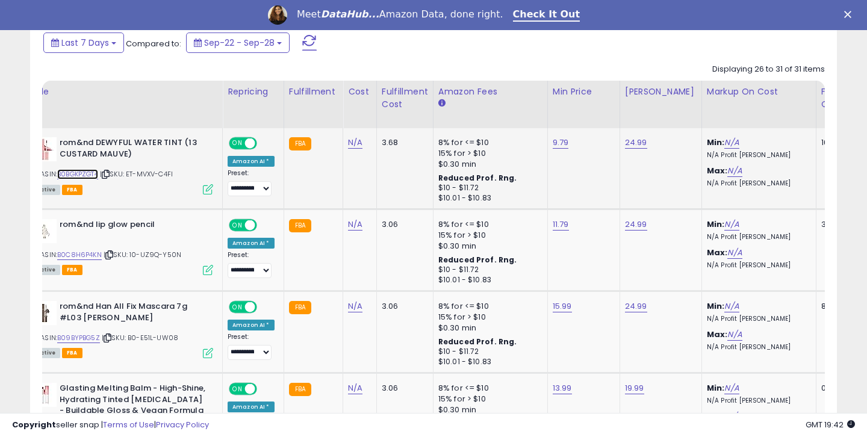
click at [93, 173] on link "B0BGKPZGT4" at bounding box center [77, 174] width 41 height 10
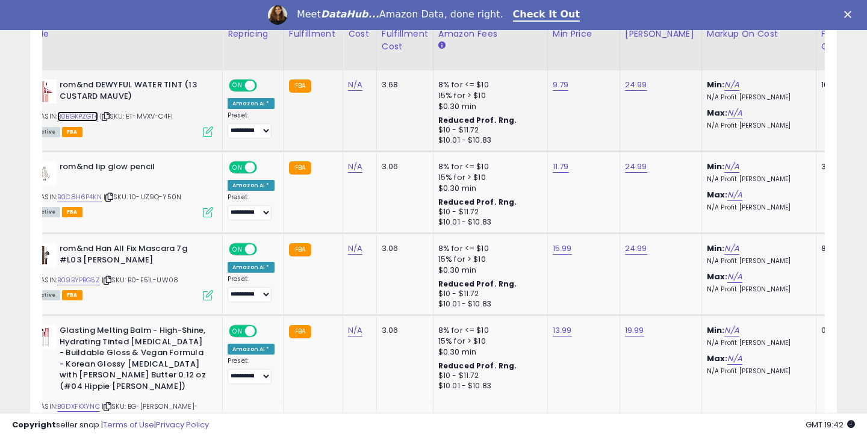
scroll to position [599, 0]
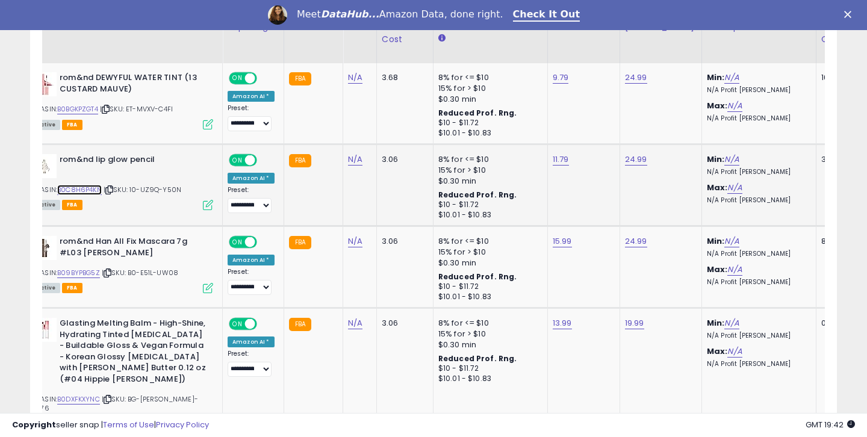
click at [99, 190] on link "B0C8H6P4KN" at bounding box center [79, 190] width 45 height 10
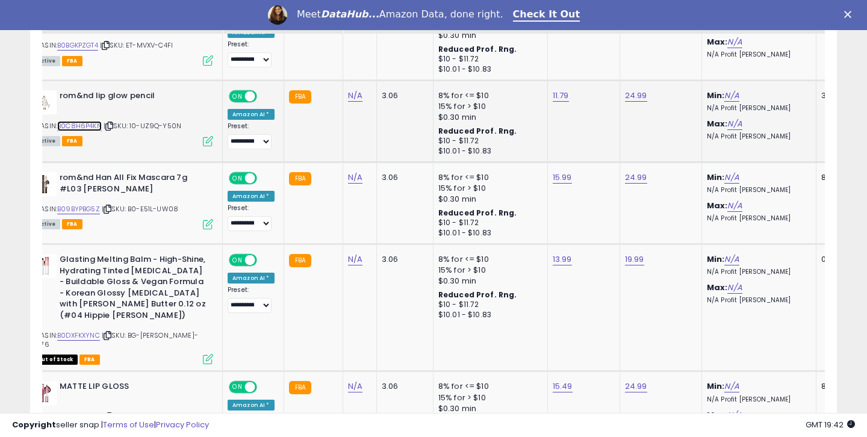
scroll to position [698, 0]
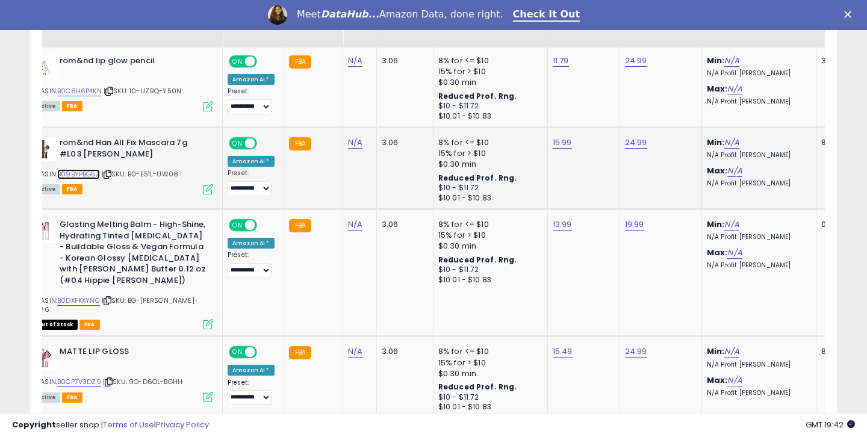
click at [86, 174] on link "B09BYPBG5Z" at bounding box center [78, 174] width 43 height 10
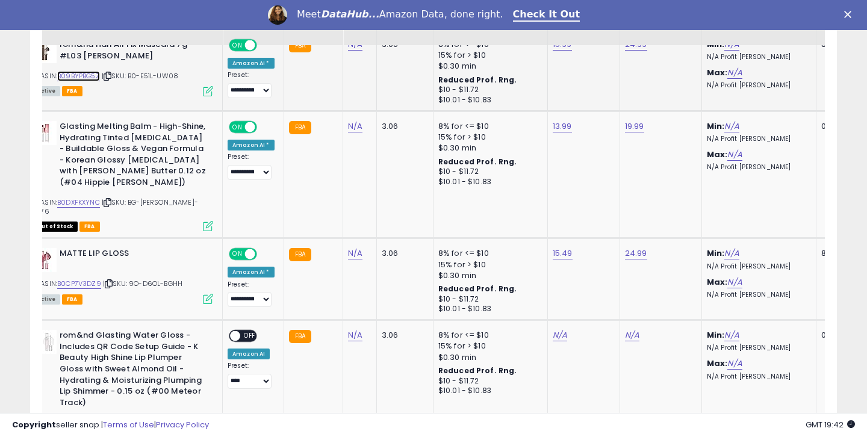
scroll to position [807, 0]
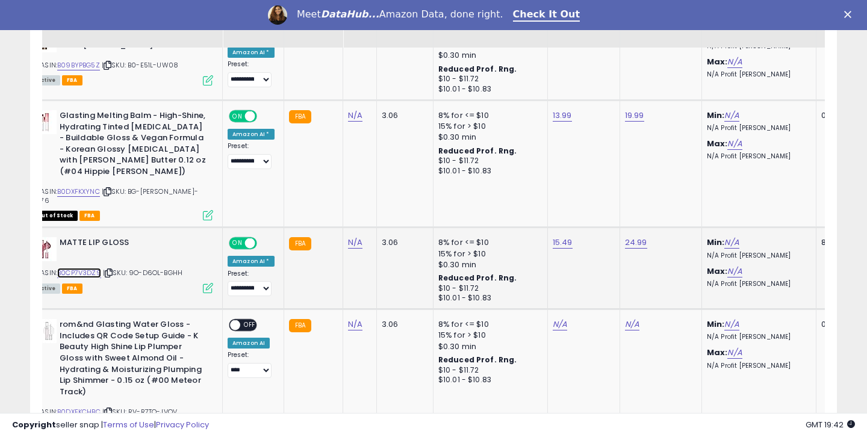
click at [89, 268] on link "B0CP7V3DZ9" at bounding box center [79, 273] width 44 height 10
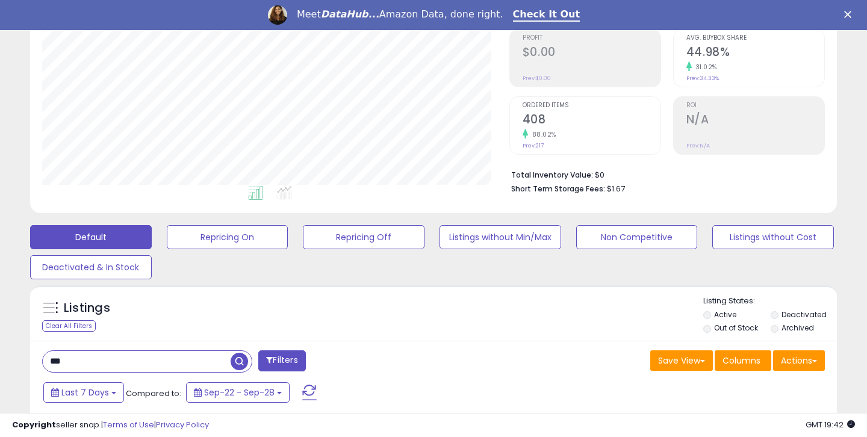
scroll to position [316, 0]
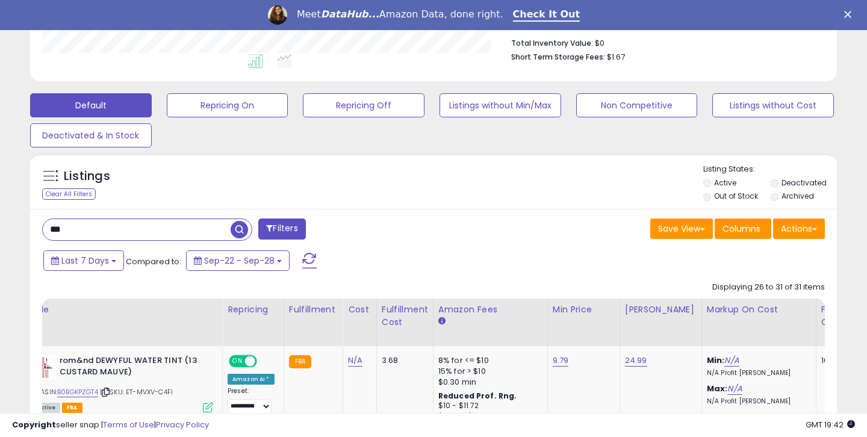
click at [117, 223] on input "***" at bounding box center [137, 229] width 188 height 21
type input "******"
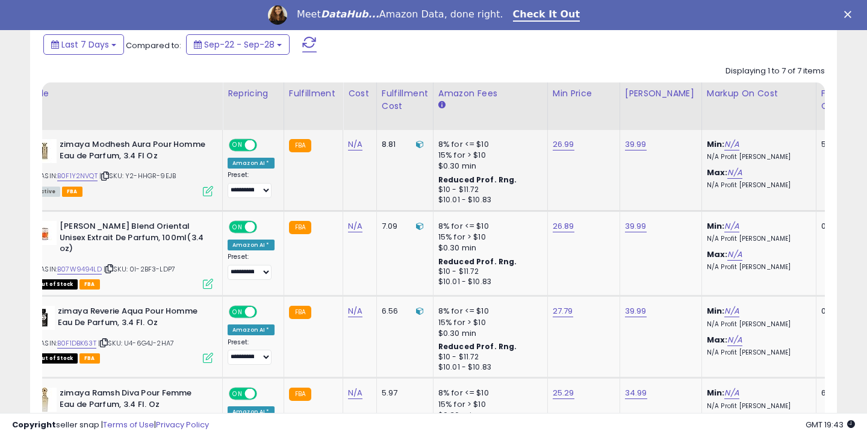
scroll to position [247, 467]
click at [88, 178] on link "B0F1Y2NVQT" at bounding box center [77, 176] width 40 height 10
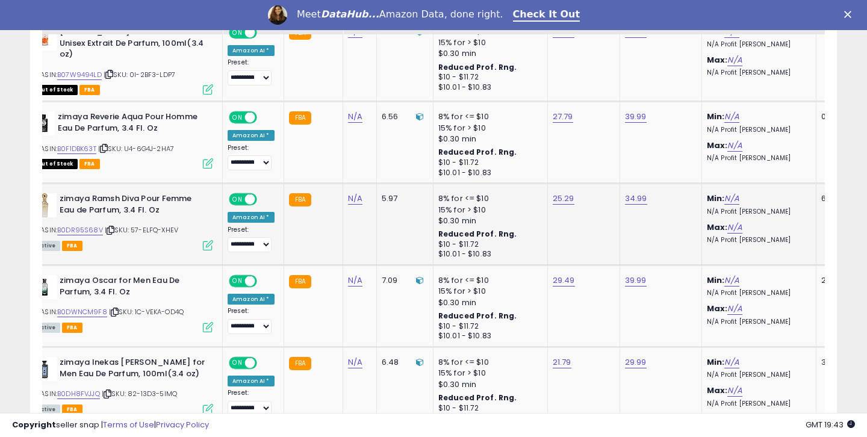
scroll to position [735, 0]
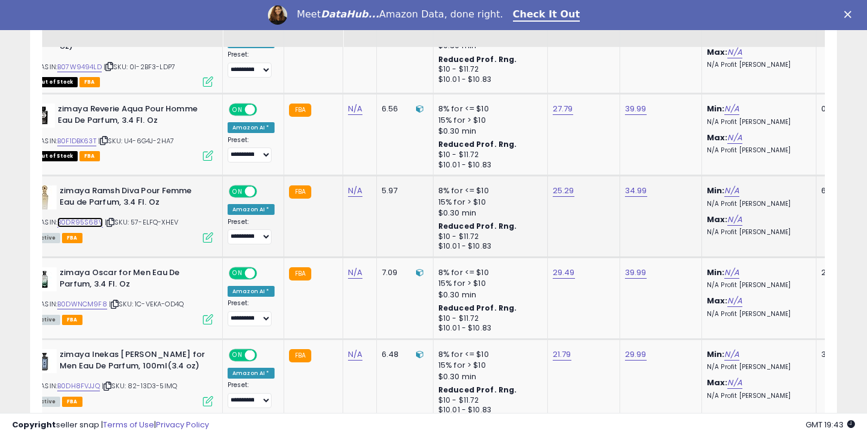
click at [95, 222] on link "B0DR95S68V" at bounding box center [80, 222] width 46 height 10
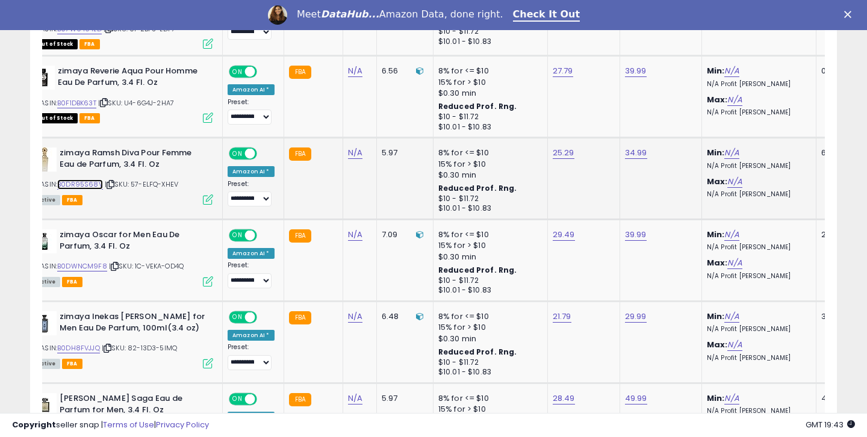
scroll to position [778, 0]
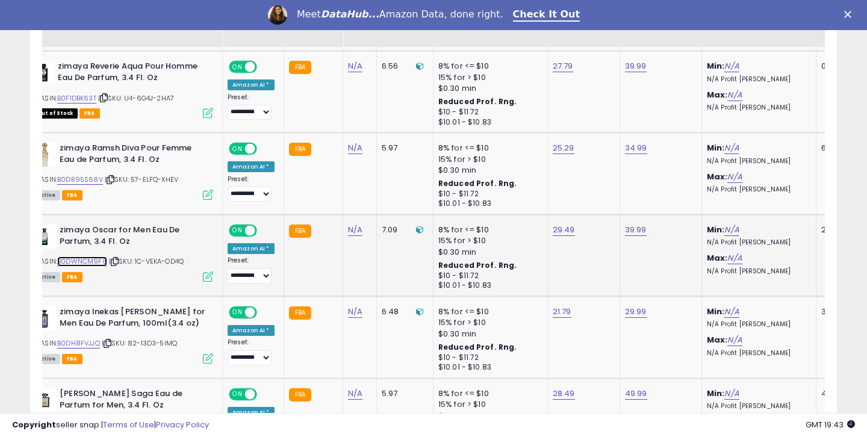
click at [73, 259] on link "B0DWNCM9F8" at bounding box center [82, 262] width 50 height 10
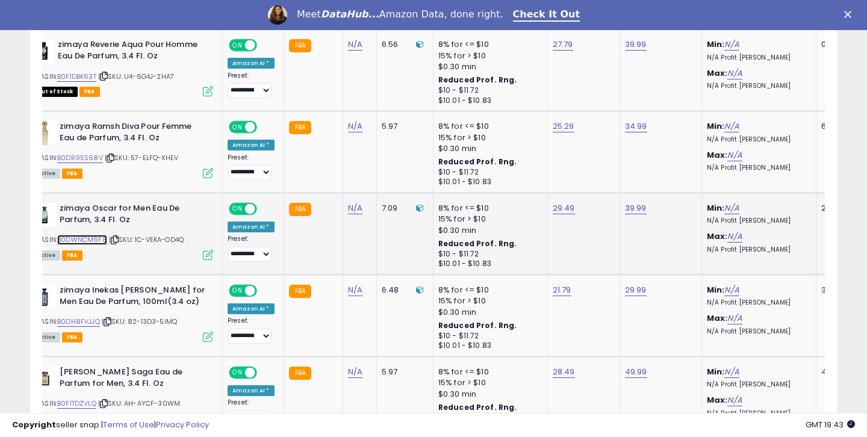
scroll to position [823, 0]
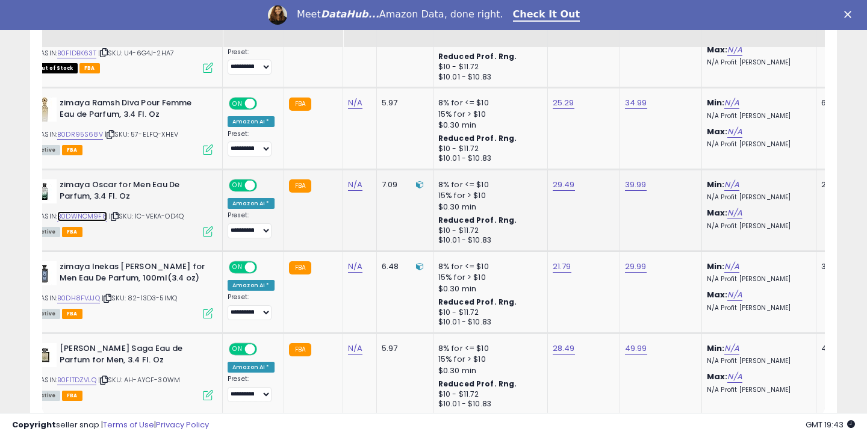
click at [82, 220] on link "B0DWNCM9F8" at bounding box center [82, 216] width 50 height 10
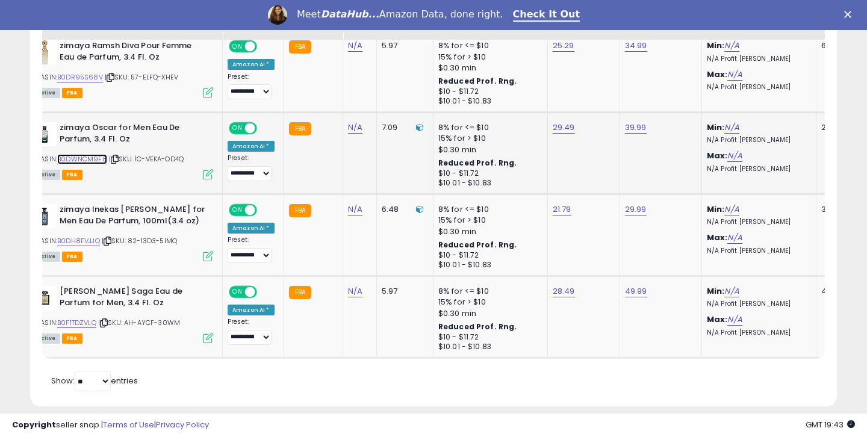
scroll to position [895, 0]
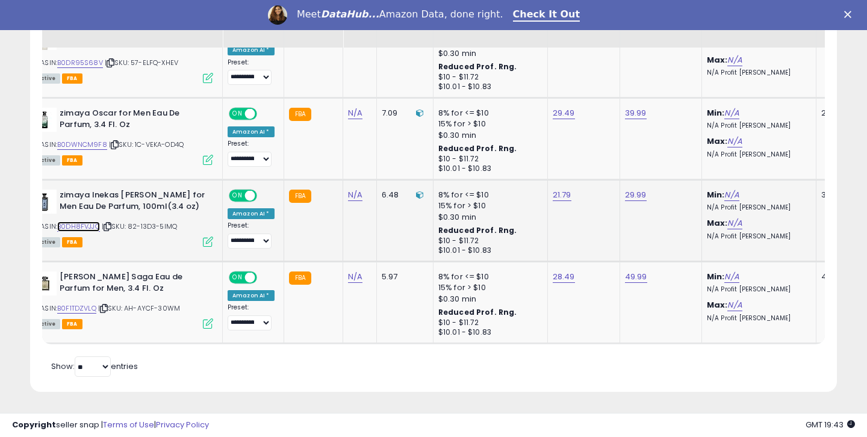
click at [70, 225] on link "B0DH8FVJJQ" at bounding box center [78, 227] width 43 height 10
click at [559, 199] on link "21.79" at bounding box center [562, 195] width 19 height 12
click at [498, 170] on input "*****" at bounding box center [526, 166] width 107 height 20
type input "*****"
click button "submit" at bounding box center [595, 165] width 20 height 18
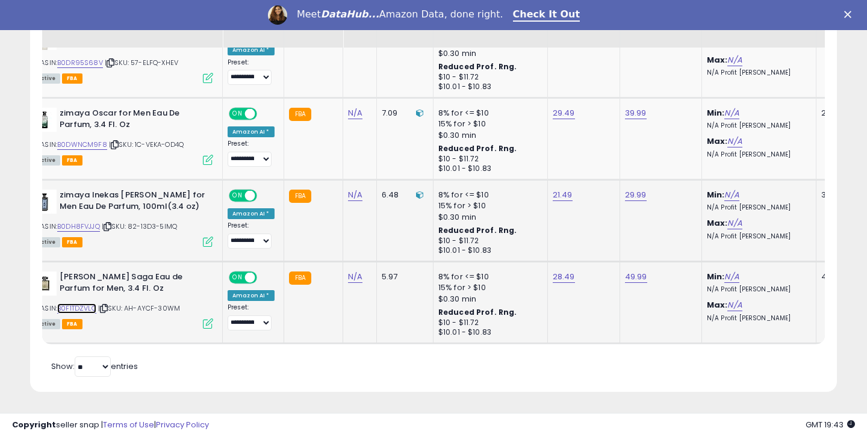
click at [86, 308] on link "B0F1TDZVLQ" at bounding box center [76, 309] width 39 height 10
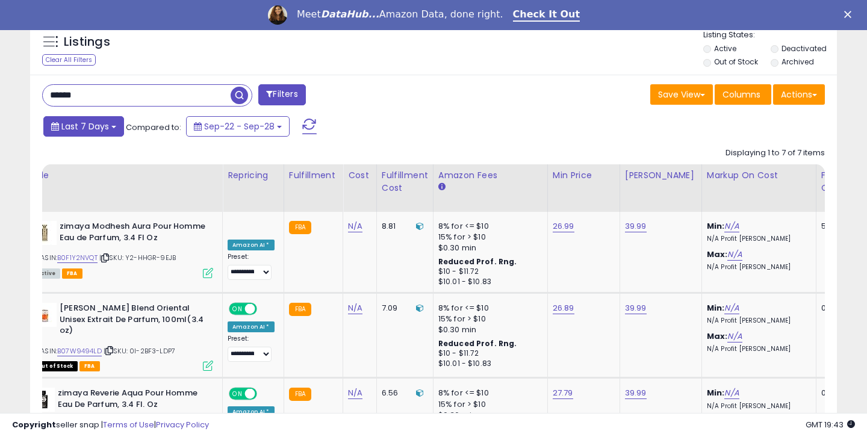
scroll to position [388, 0]
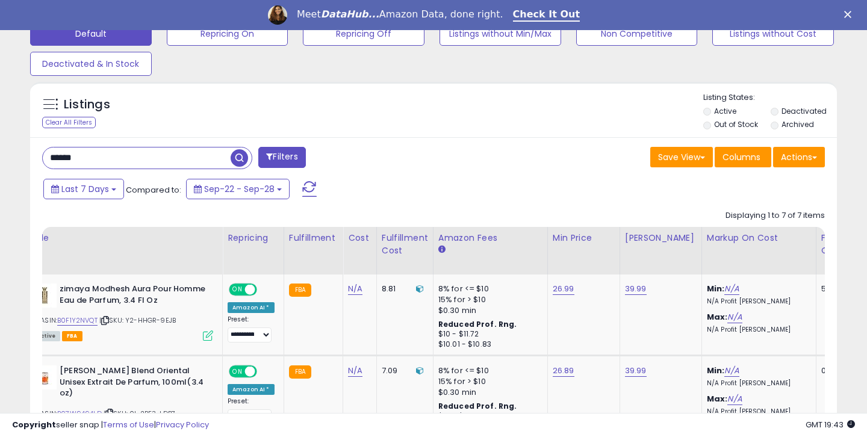
click at [89, 151] on input "******" at bounding box center [137, 158] width 188 height 21
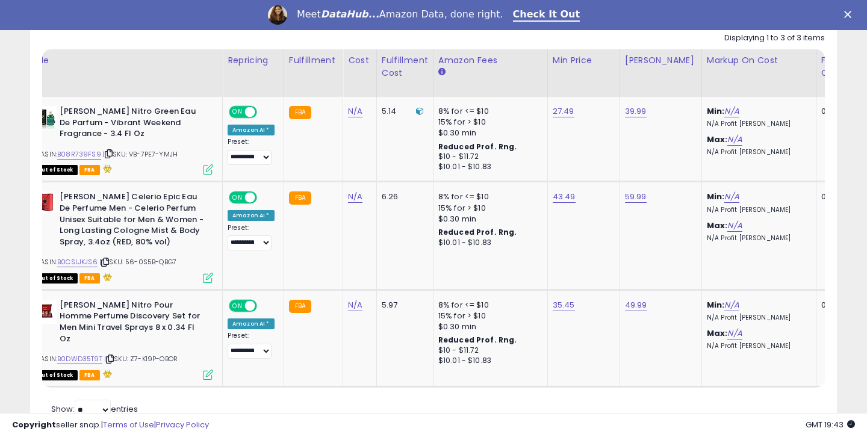
scroll to position [467, 0]
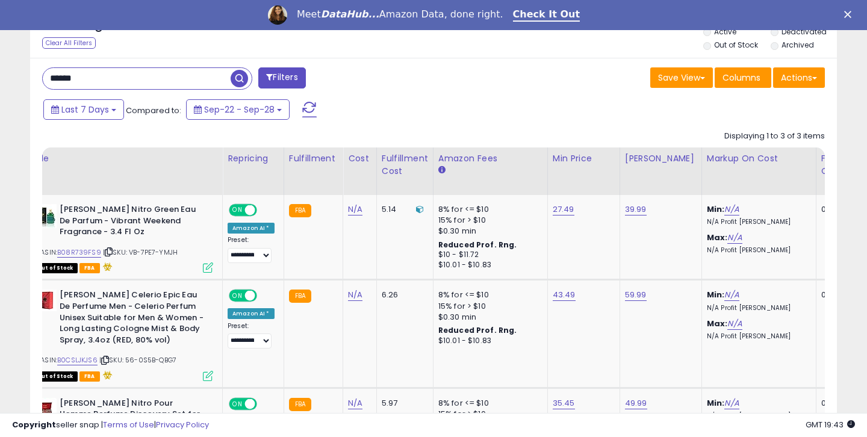
click at [120, 78] on input "******" at bounding box center [137, 78] width 188 height 21
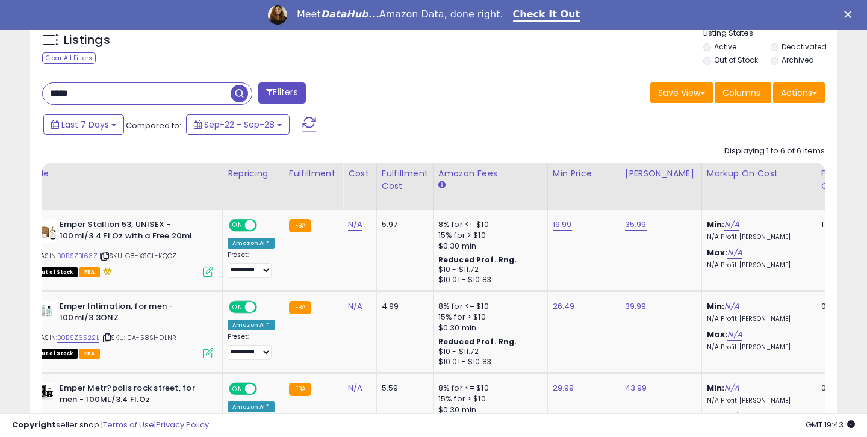
scroll to position [451, 0]
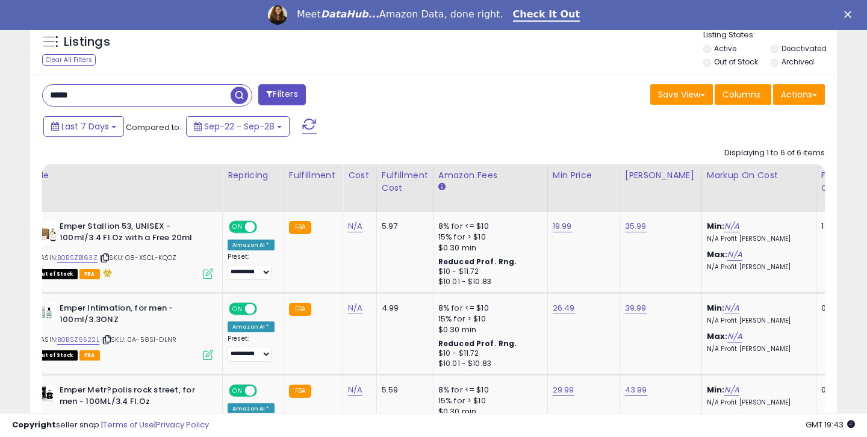
click at [140, 104] on input "*****" at bounding box center [137, 95] width 188 height 21
type input "***"
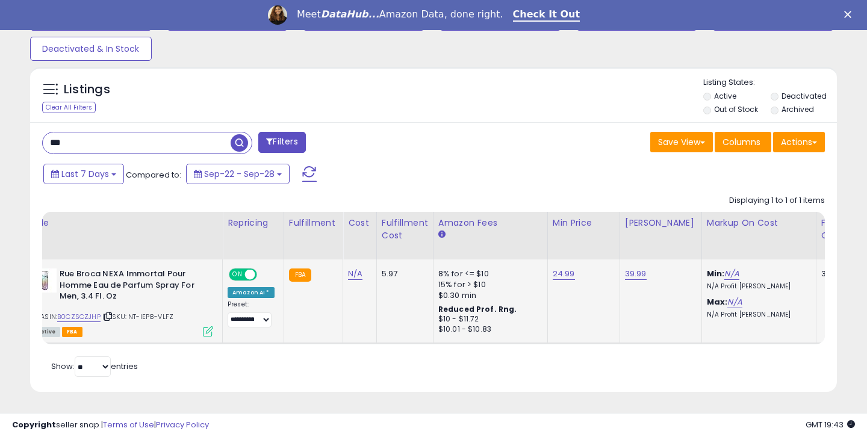
scroll to position [247, 467]
click at [98, 316] on link "B0CZSCZJHP" at bounding box center [78, 317] width 43 height 10
